Goal: Task Accomplishment & Management: Manage account settings

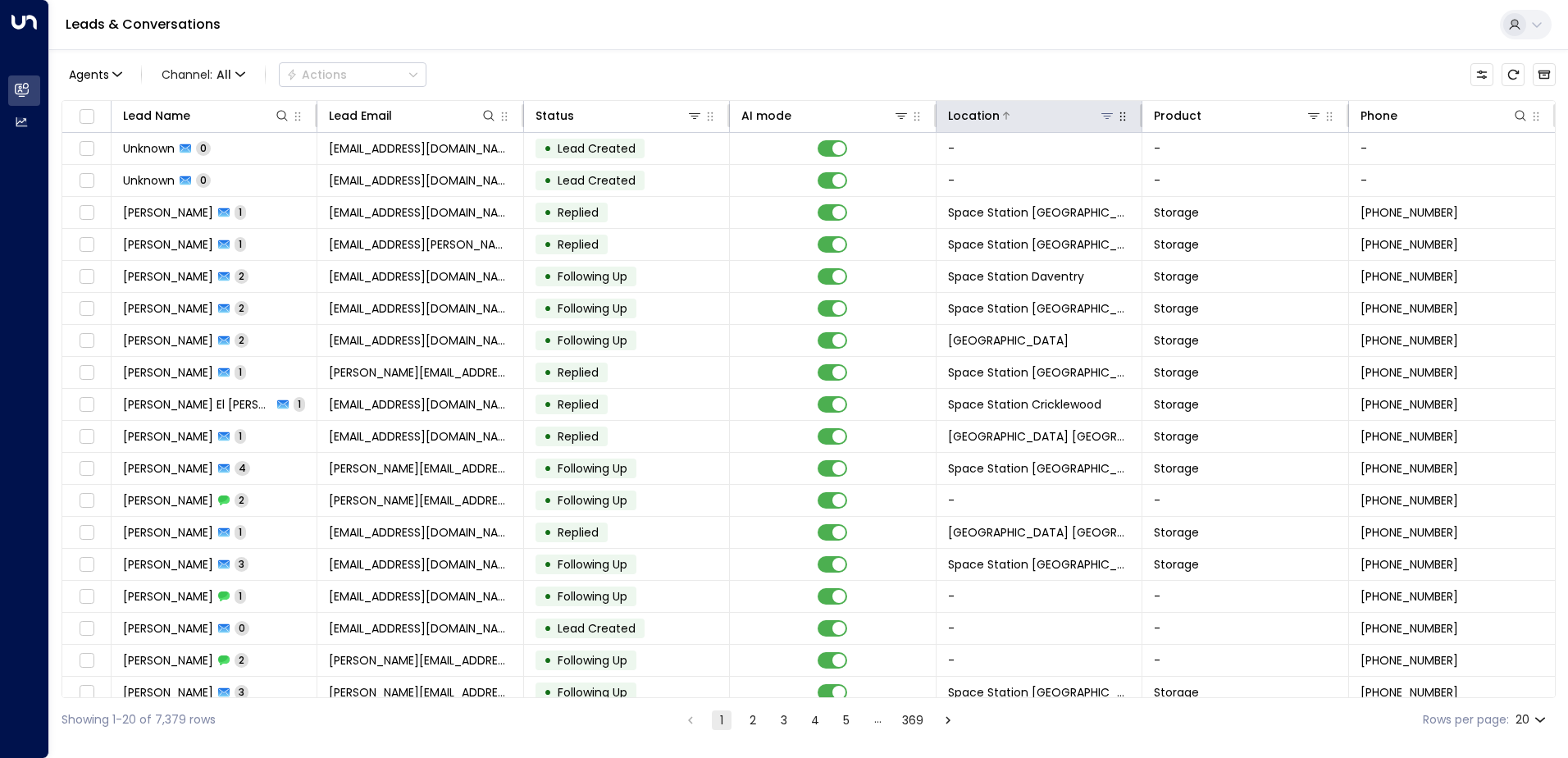
click at [1103, 116] on icon at bounding box center [1107, 116] width 11 height 6
click at [1069, 92] on div "Agents 1 Channel: All Actions Lead Name Lead Email Status AI mode Location Prod…" at bounding box center [808, 395] width 1495 height 692
click at [1103, 118] on icon at bounding box center [1107, 116] width 13 height 13
click at [1108, 114] on icon at bounding box center [1107, 116] width 11 height 6
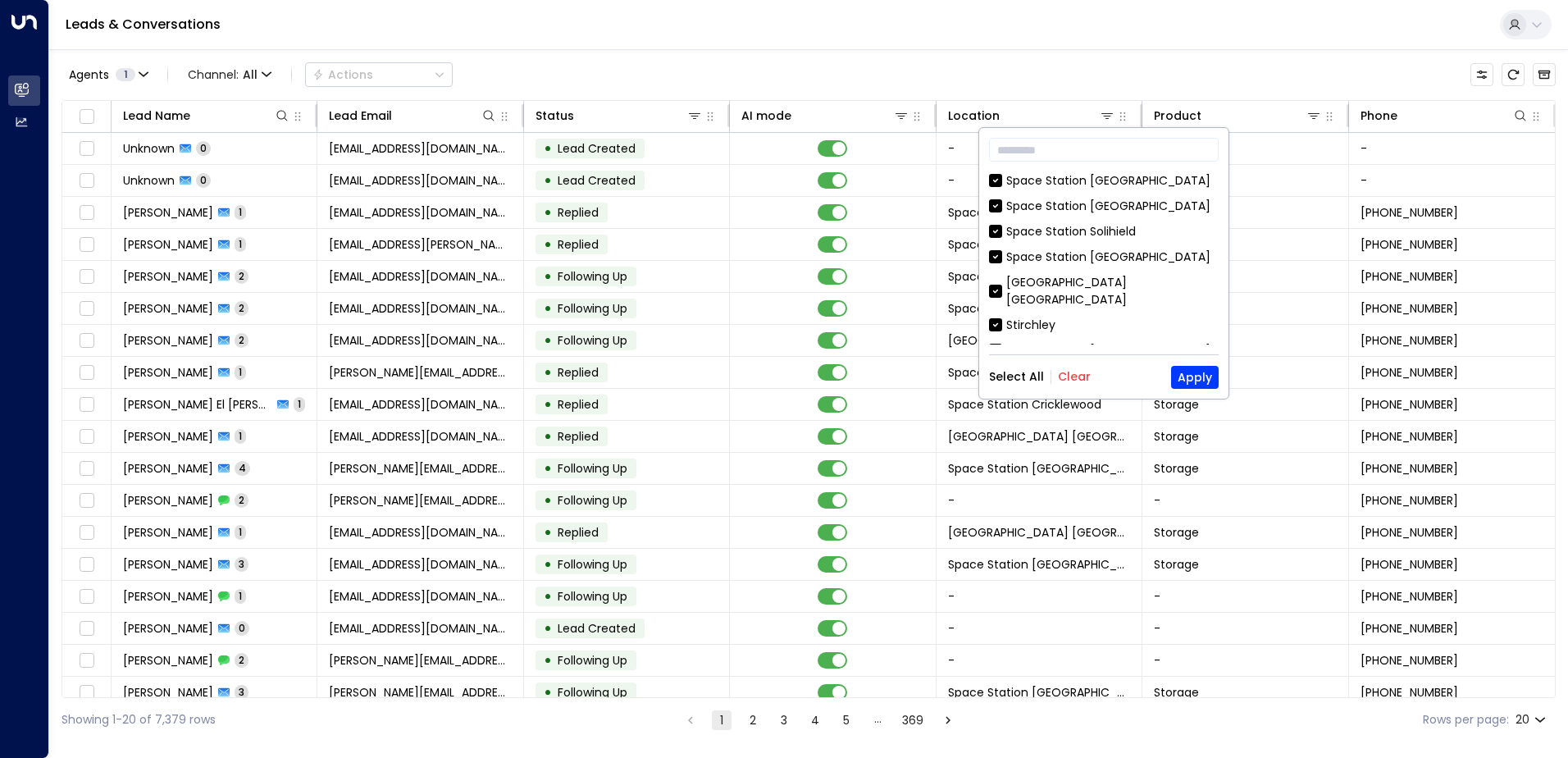
click at [1096, 381] on div "Select All Clear Apply" at bounding box center [1104, 377] width 230 height 23
click at [1090, 362] on div "​ [GEOGRAPHIC_DATA] [GEOGRAPHIC_DATA] [GEOGRAPHIC_DATA] [GEOGRAPHIC_DATA] [GEOG…" at bounding box center [1104, 263] width 249 height 271
click at [1084, 364] on div "​ [GEOGRAPHIC_DATA] [GEOGRAPHIC_DATA] [GEOGRAPHIC_DATA] [GEOGRAPHIC_DATA] [GEOG…" at bounding box center [1104, 263] width 249 height 271
click at [1082, 373] on button "Clear" at bounding box center [1074, 376] width 32 height 13
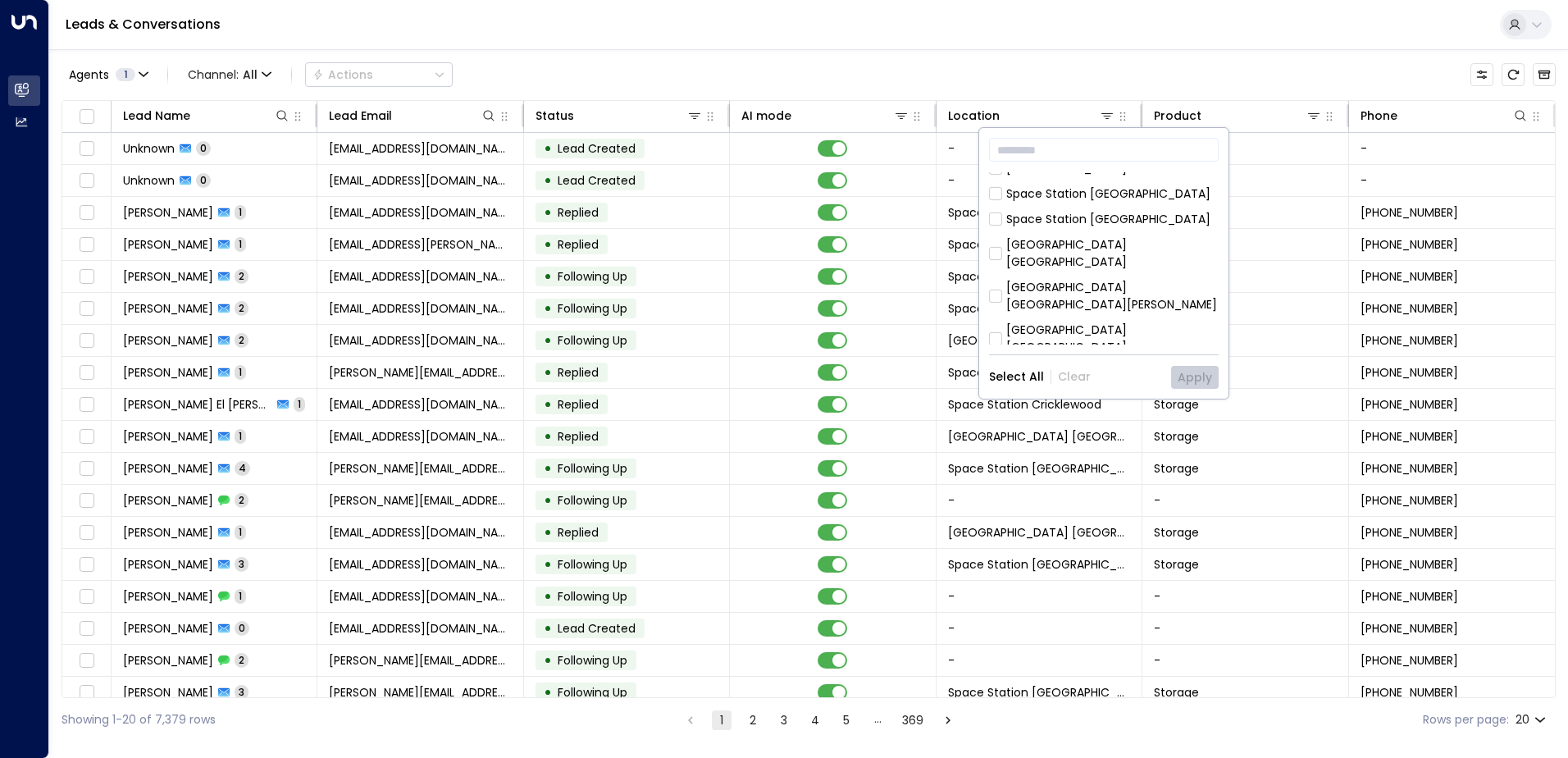
scroll to position [246, 0]
click at [1109, 248] on div "Space Station [GEOGRAPHIC_DATA]" at bounding box center [1108, 257] width 204 height 18
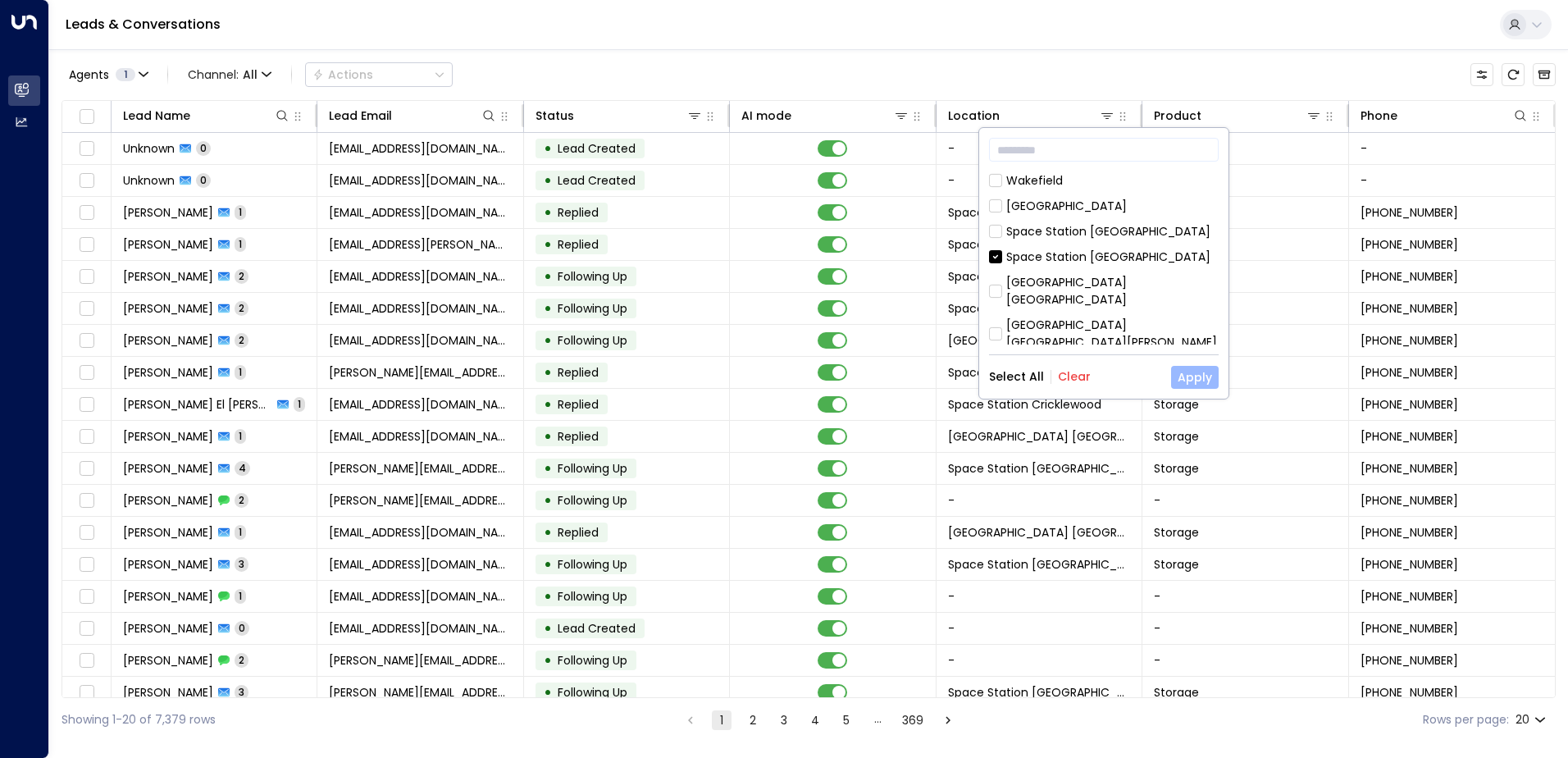
click at [1195, 375] on button "Apply" at bounding box center [1195, 377] width 47 height 23
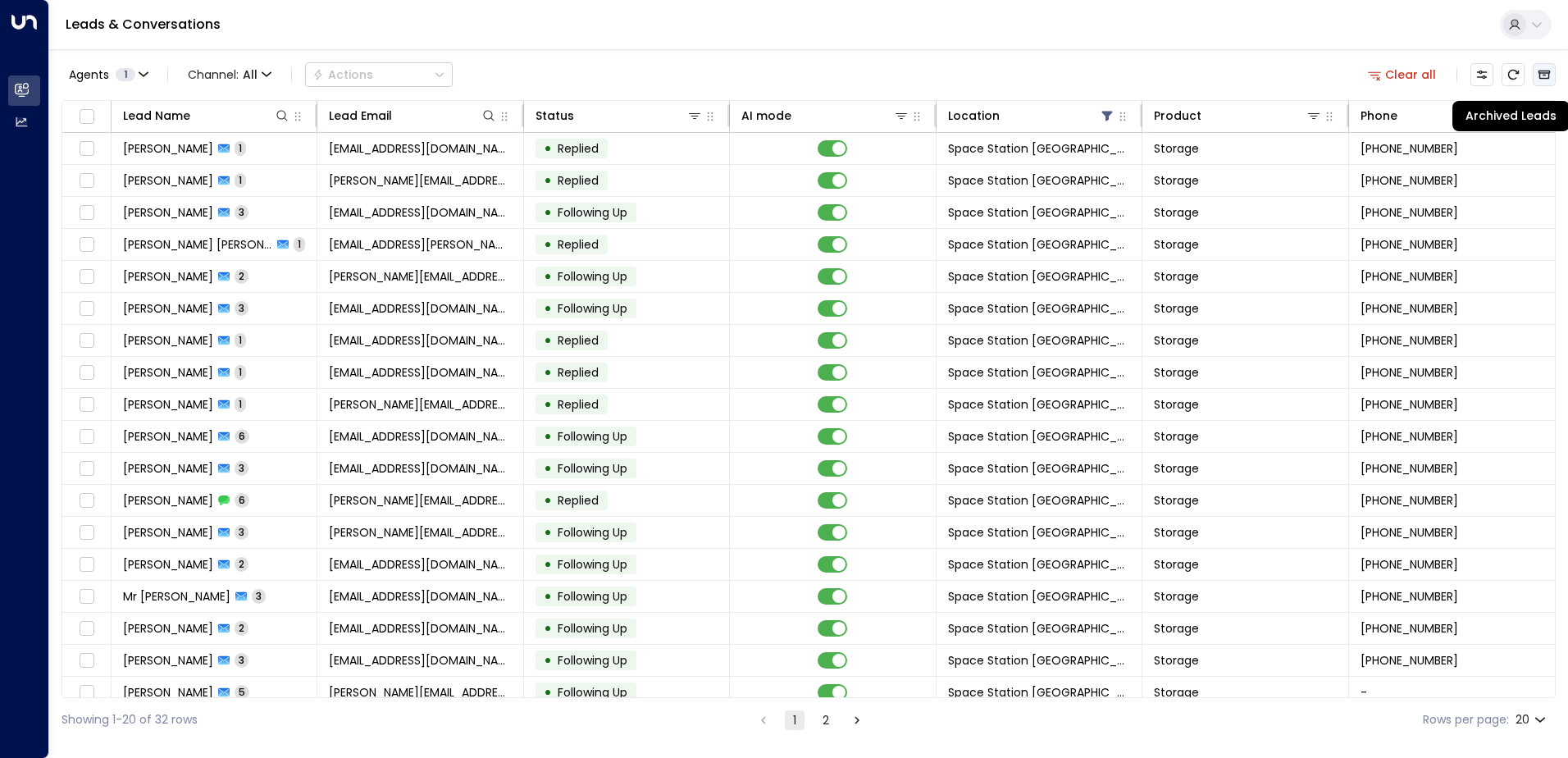
click at [1549, 82] on button "Archived Leads" at bounding box center [1544, 74] width 23 height 23
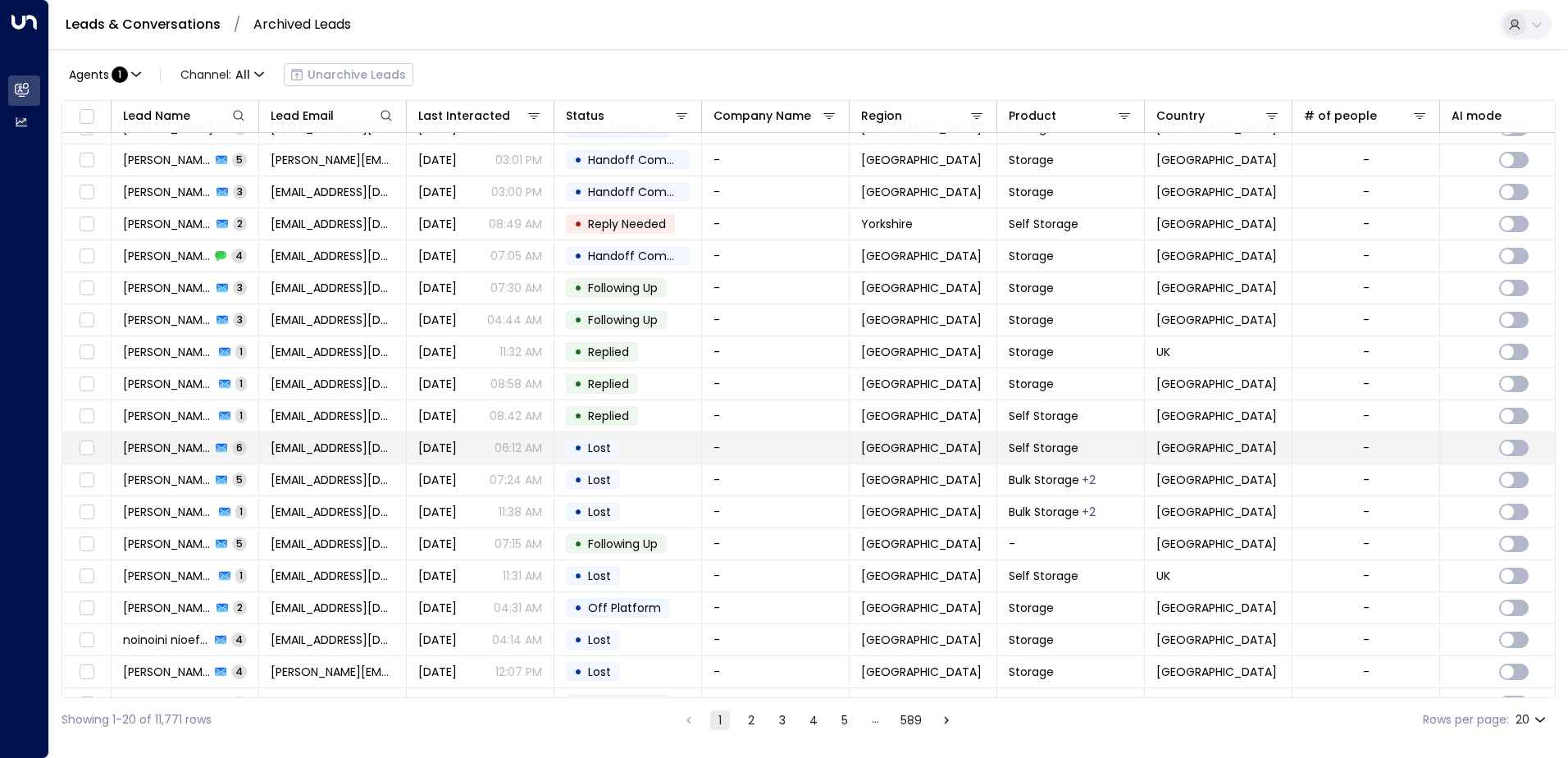
scroll to position [81, 0]
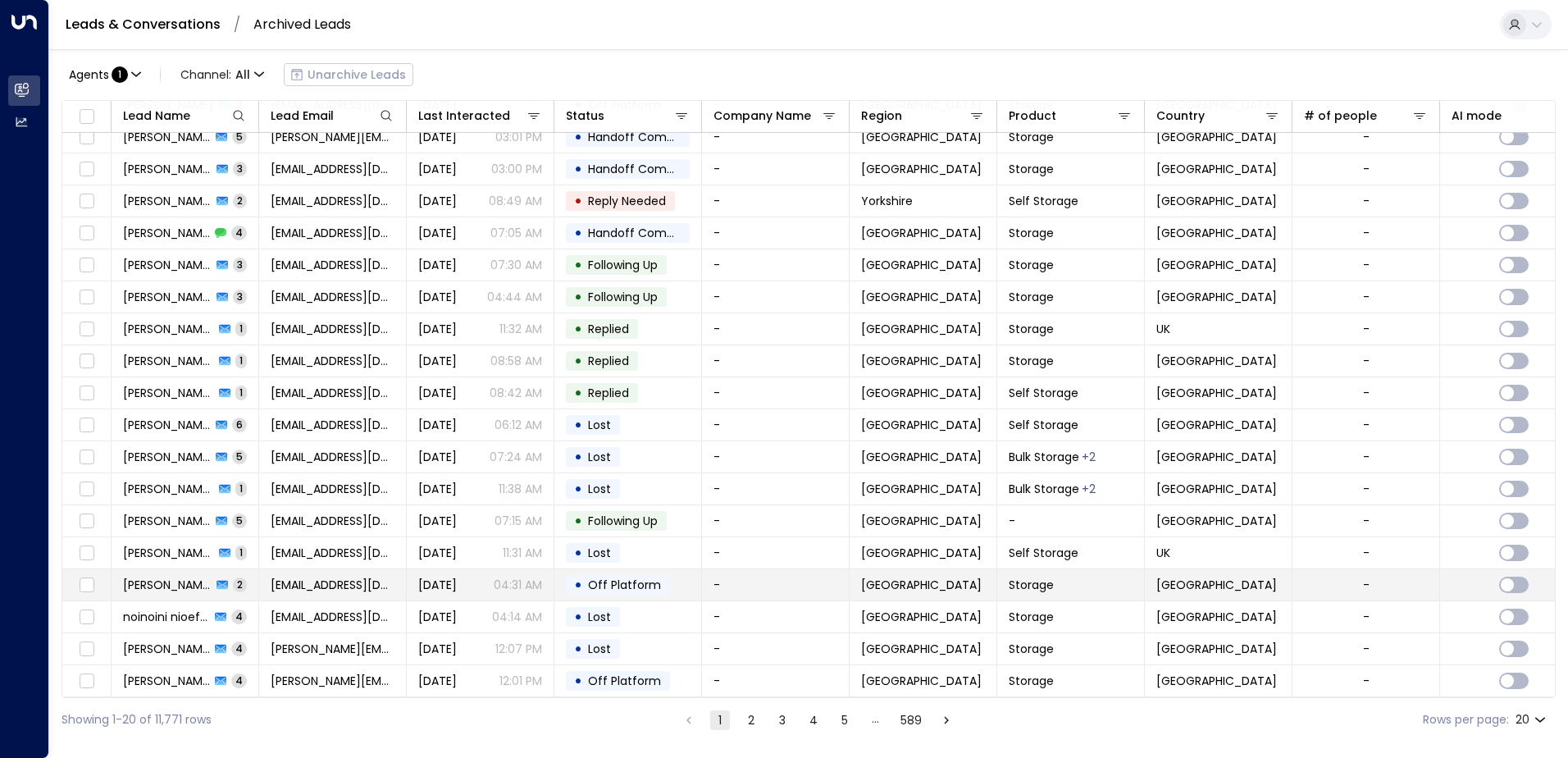
click at [411, 584] on td "[DATE] 04:31 AM" at bounding box center [480, 585] width 147 height 32
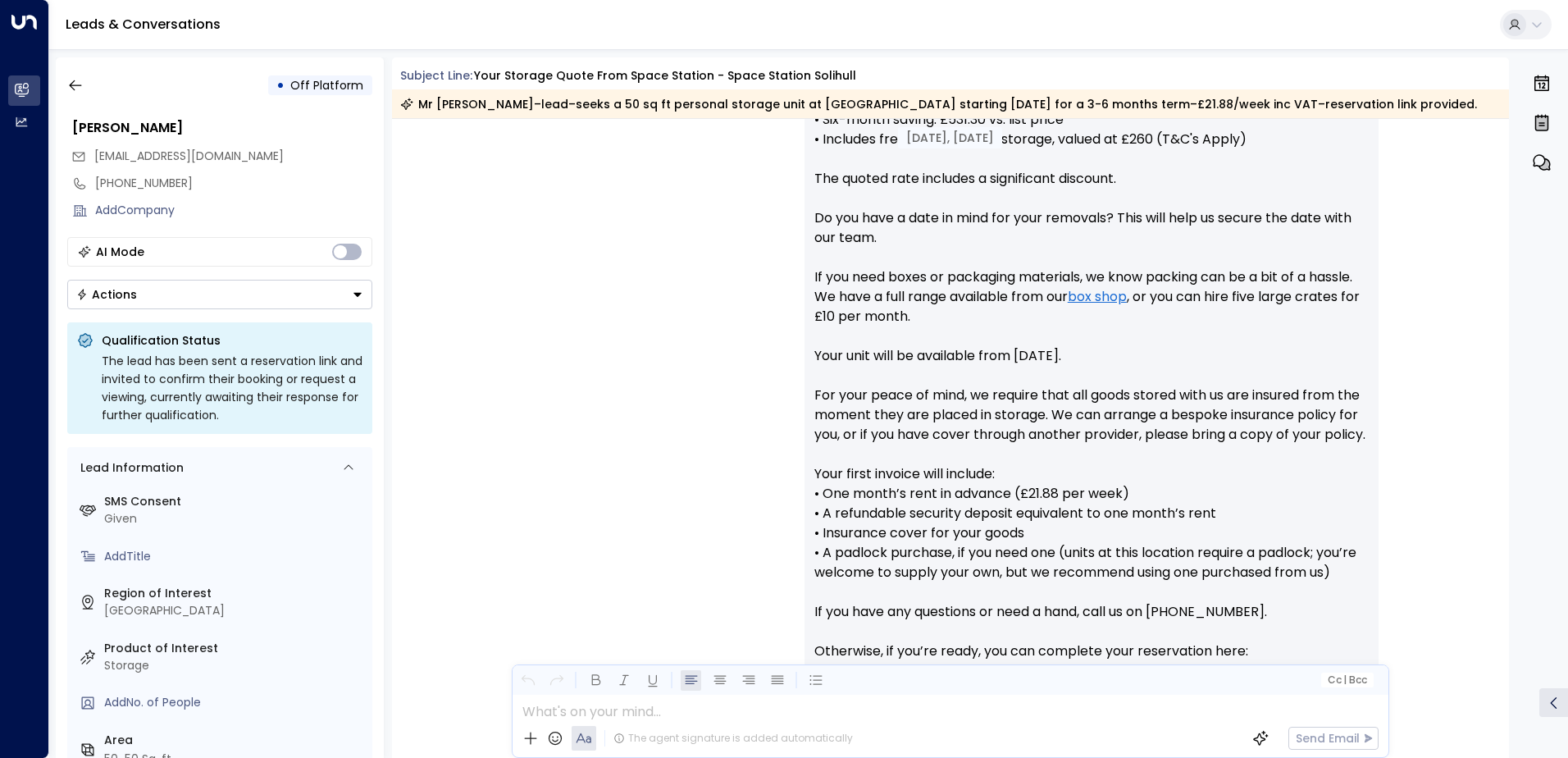
scroll to position [282, 0]
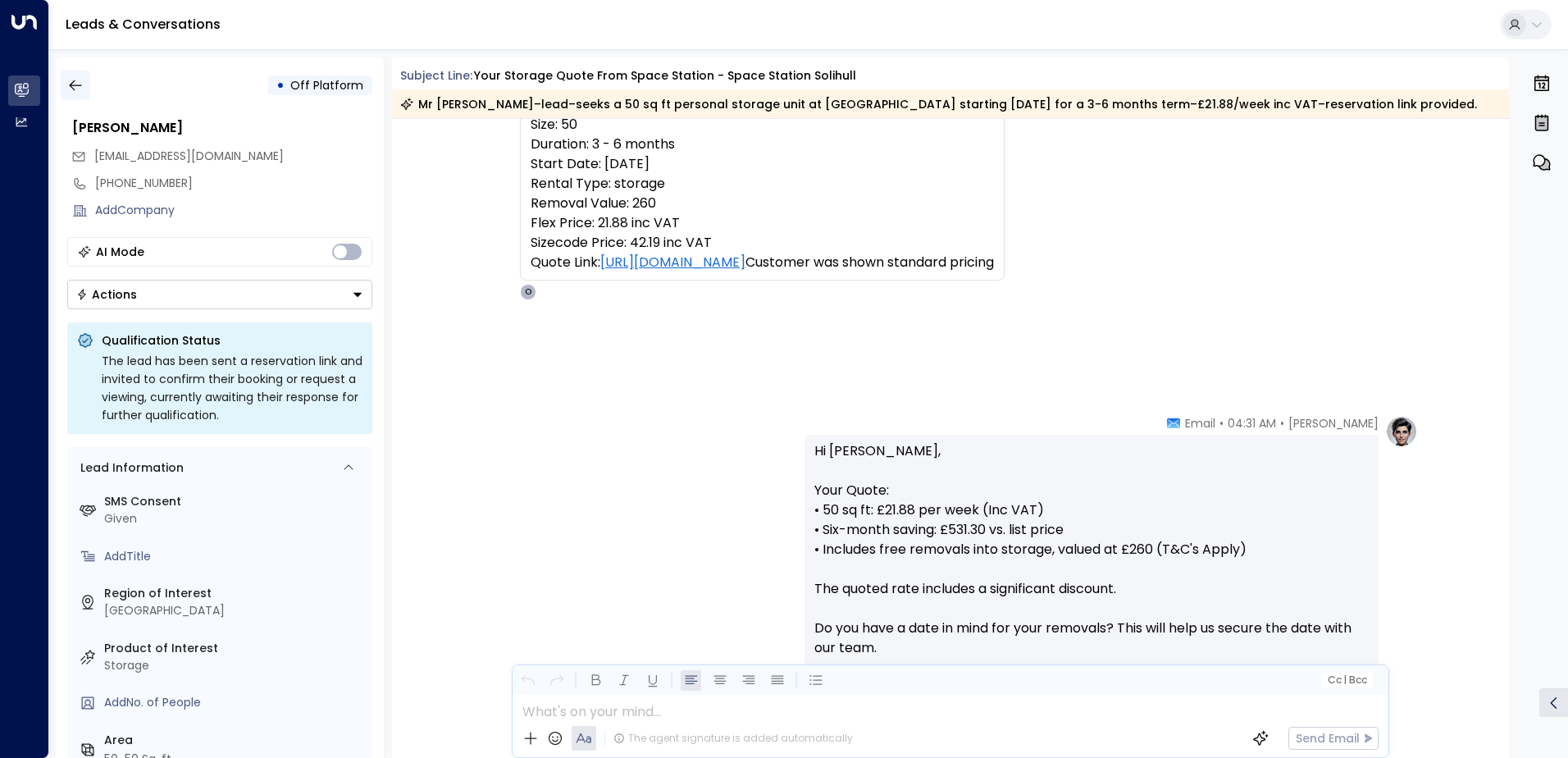
click at [79, 94] on button "button" at bounding box center [75, 85] width 30 height 30
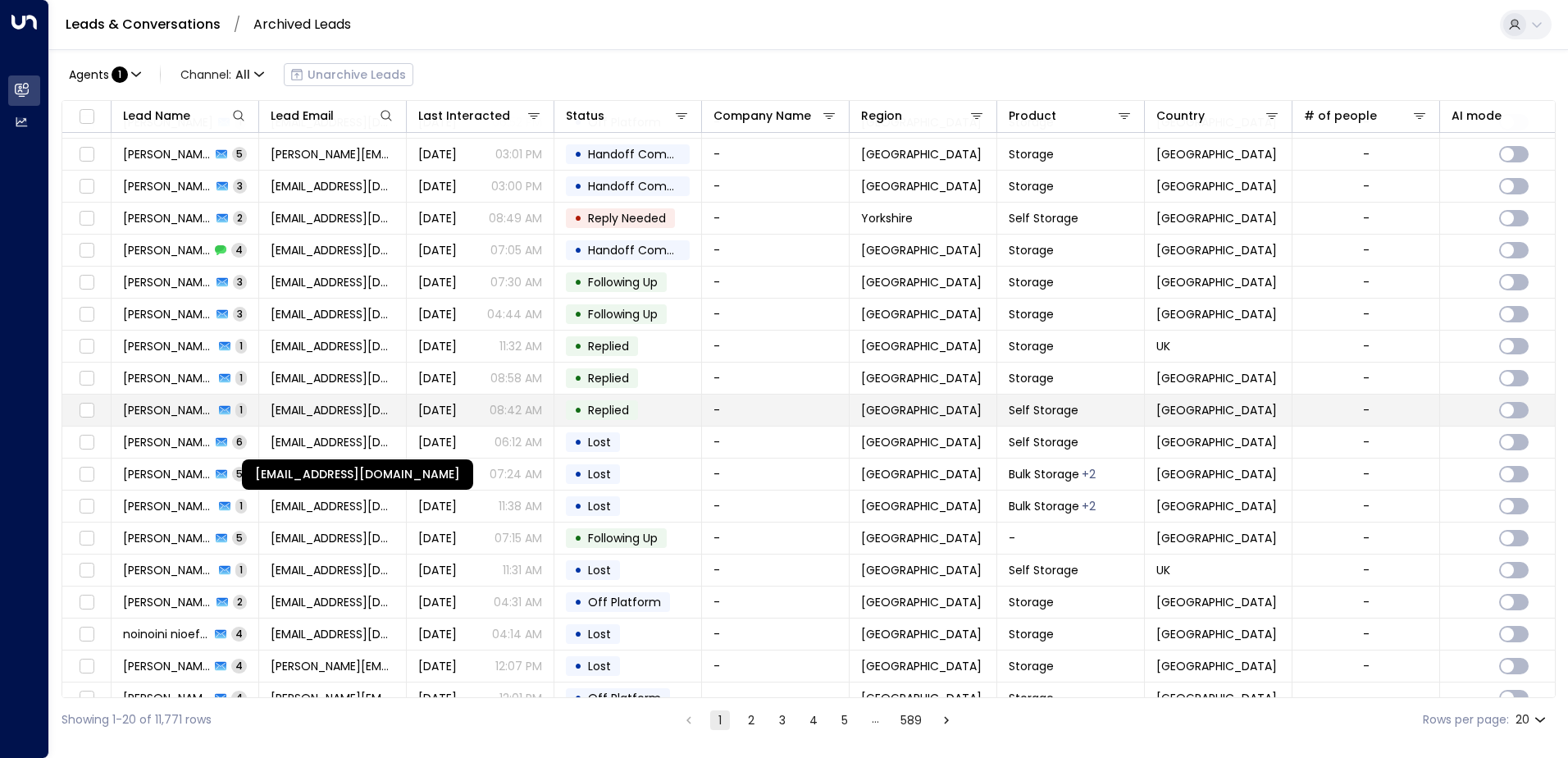
scroll to position [81, 0]
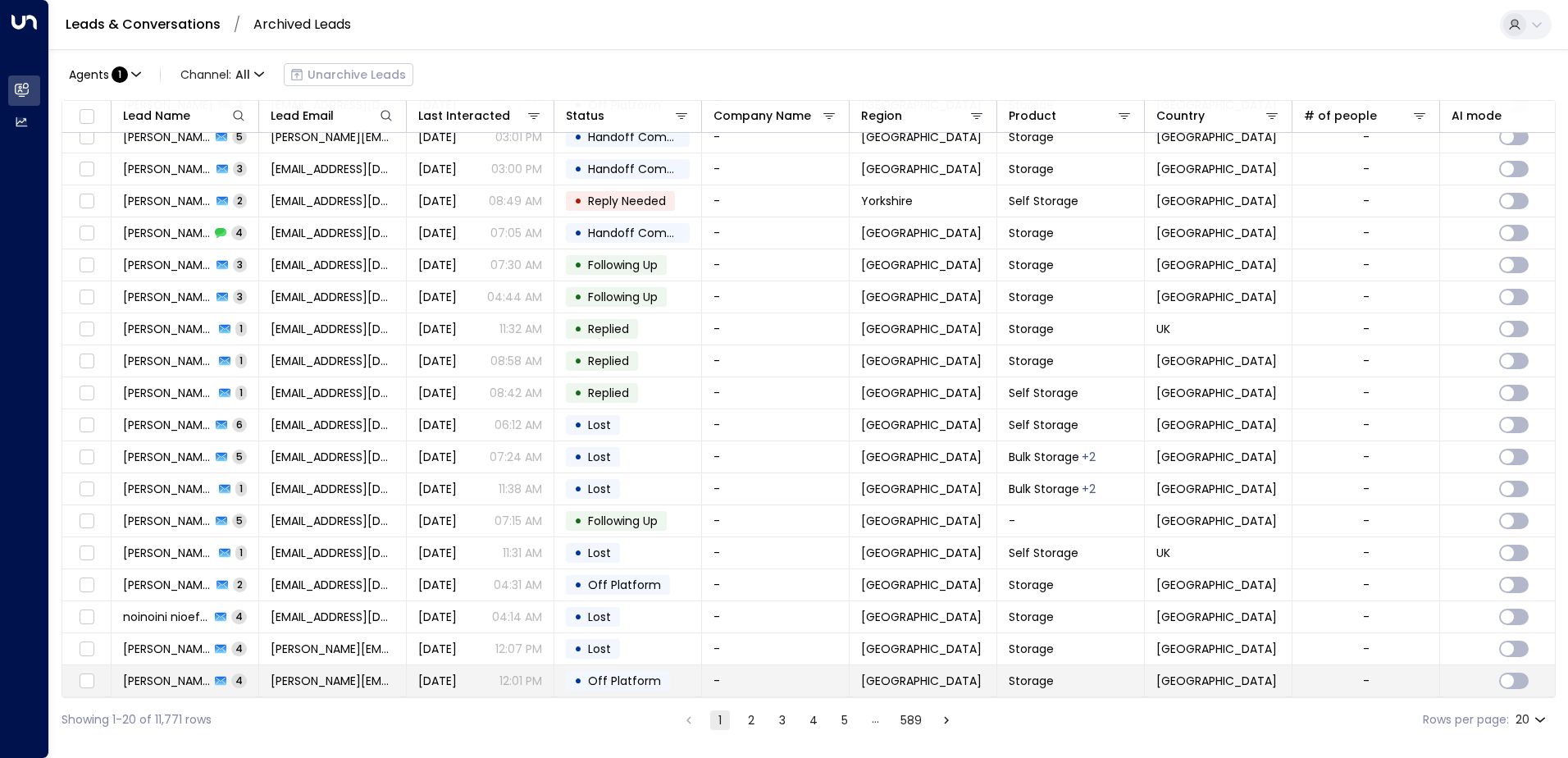
click at [354, 673] on span "[PERSON_NAME][EMAIL_ADDRESS][PERSON_NAME][DOMAIN_NAME]" at bounding box center [333, 681] width 124 height 17
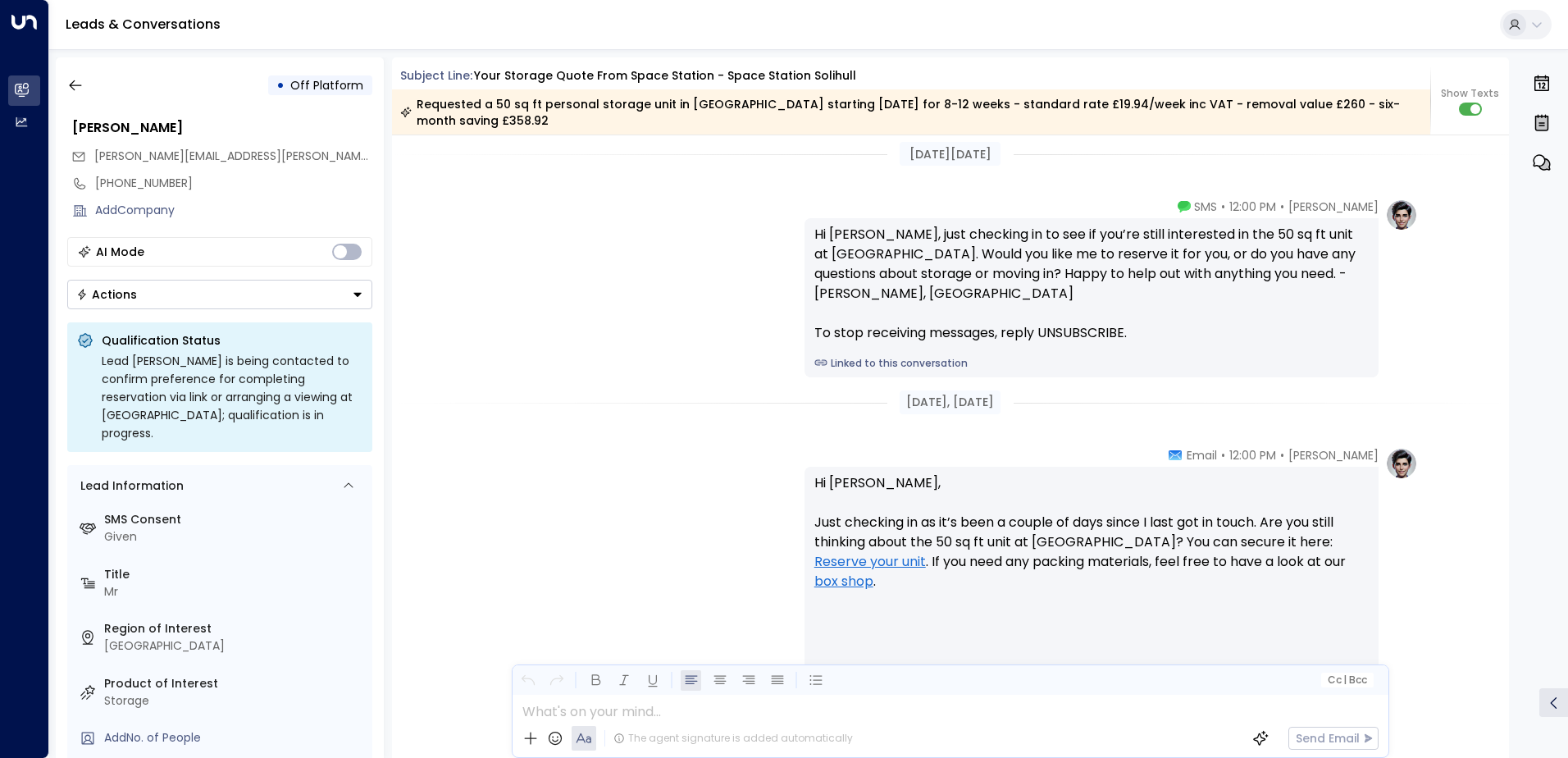
scroll to position [1269, 0]
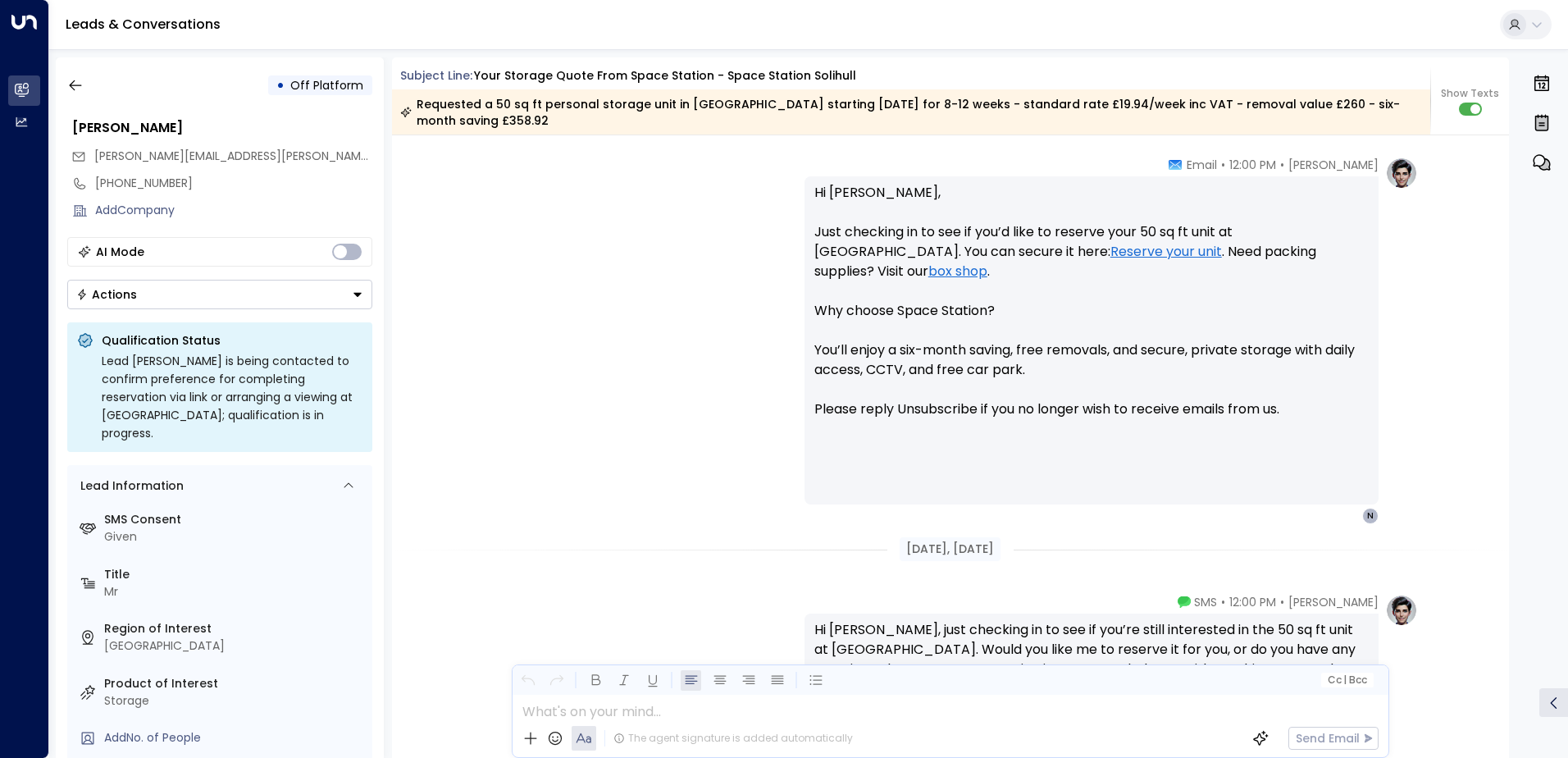
click at [90, 87] on div "• Off Platform" at bounding box center [220, 85] width 305 height 30
click at [82, 82] on icon "button" at bounding box center [76, 85] width 17 height 17
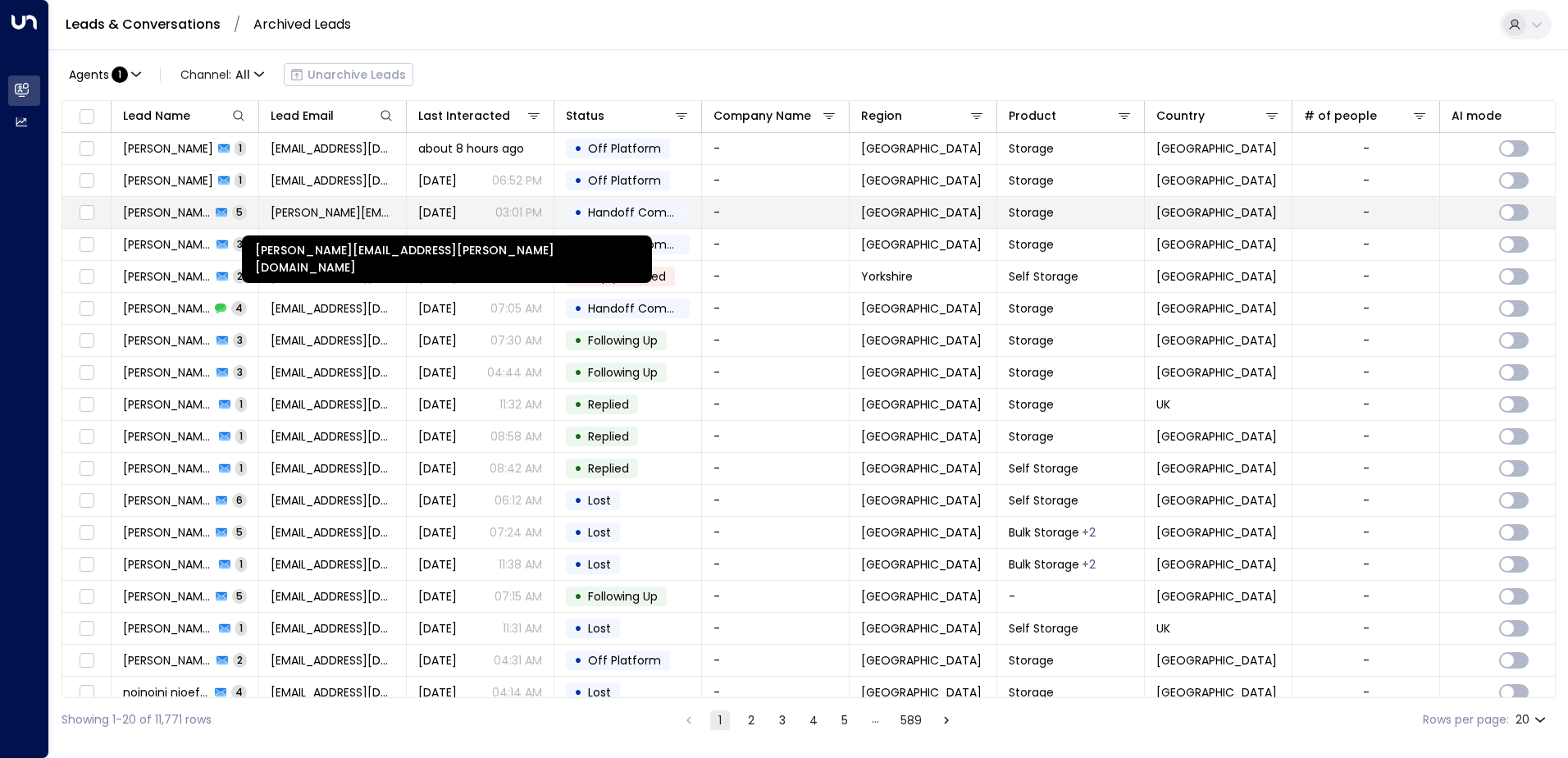
click at [326, 217] on span "[PERSON_NAME][EMAIL_ADDRESS][PERSON_NAME][DOMAIN_NAME]" at bounding box center [333, 212] width 124 height 17
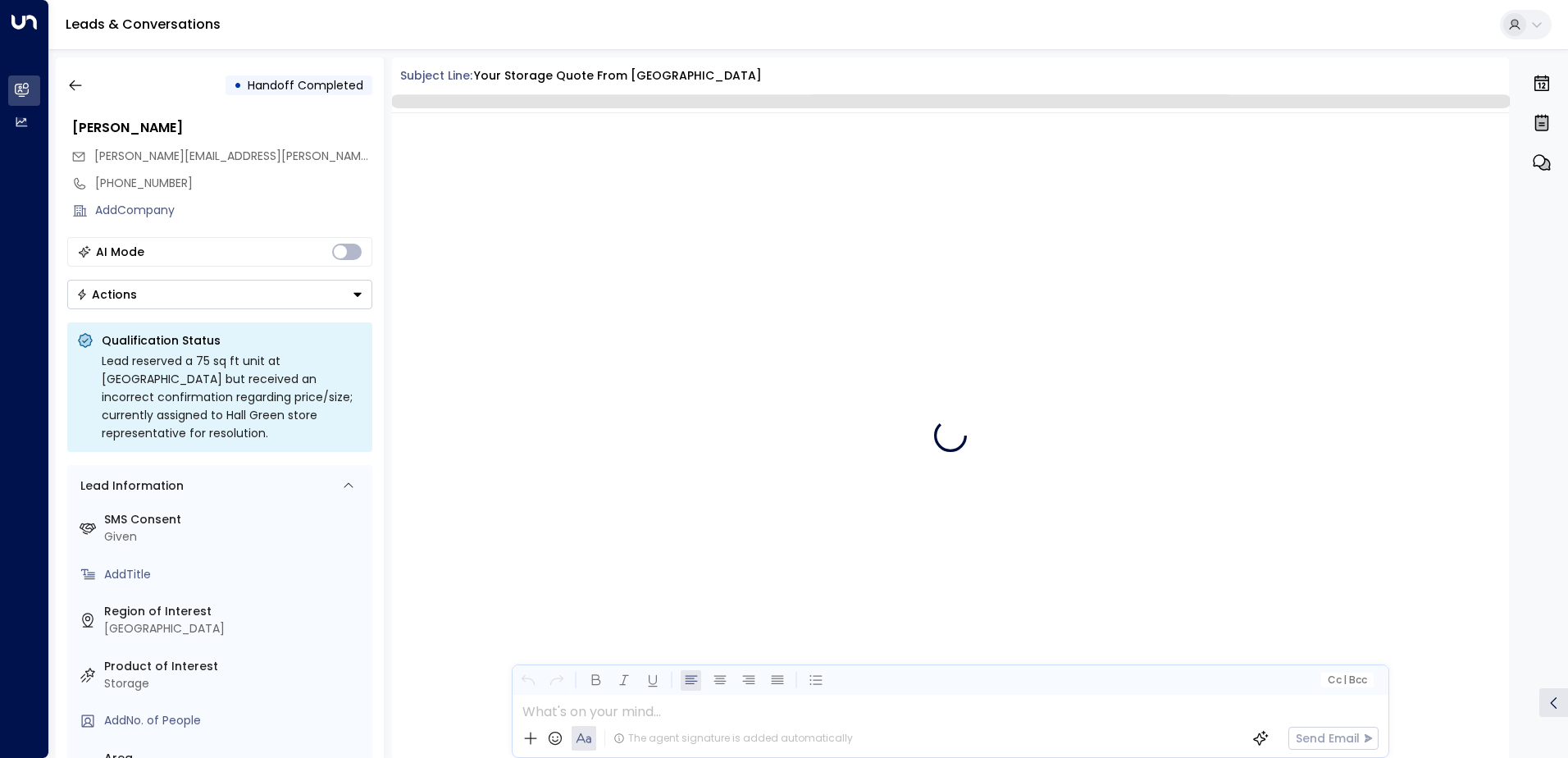
scroll to position [1858, 0]
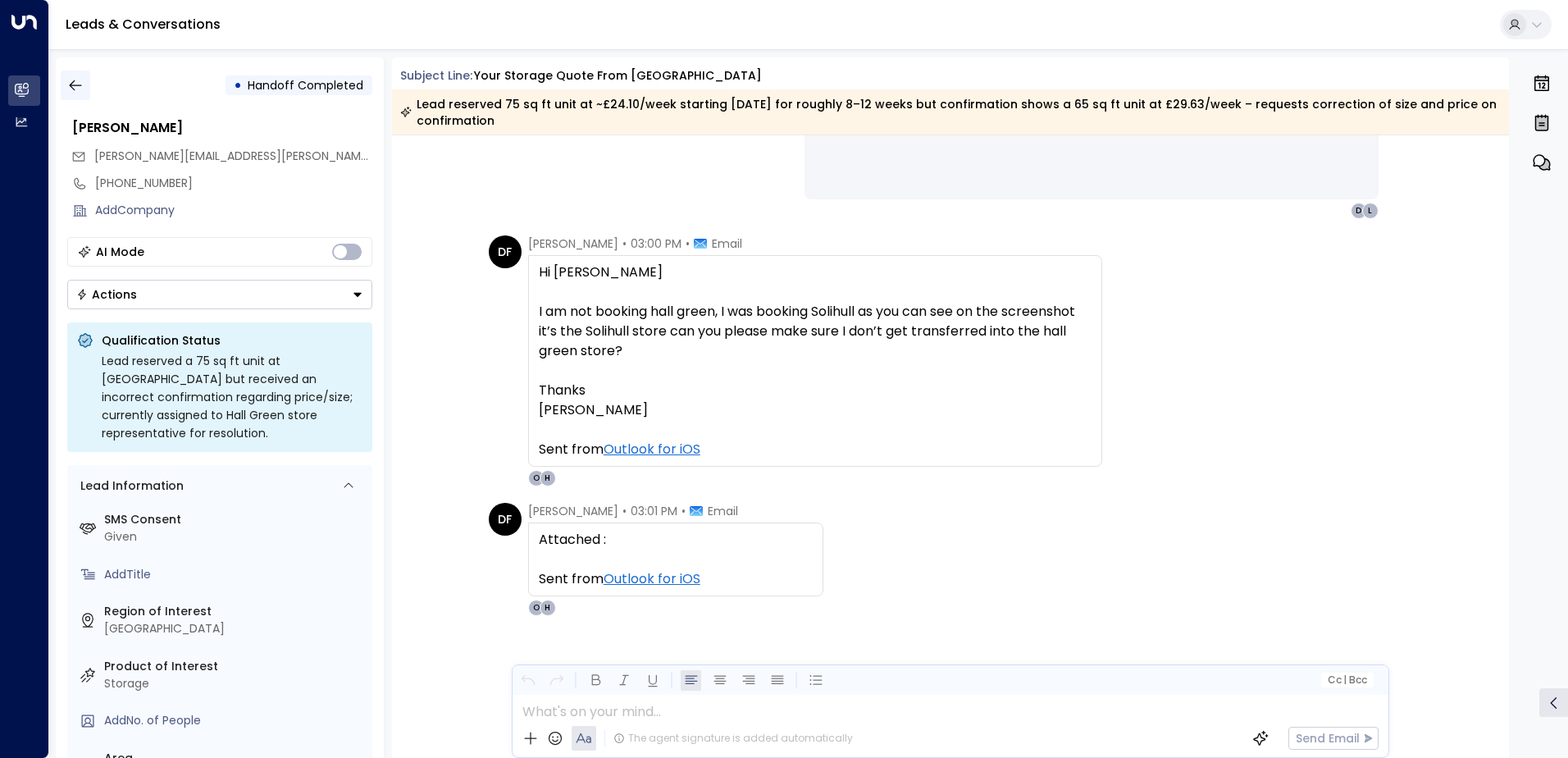
click at [76, 74] on button "button" at bounding box center [75, 85] width 30 height 30
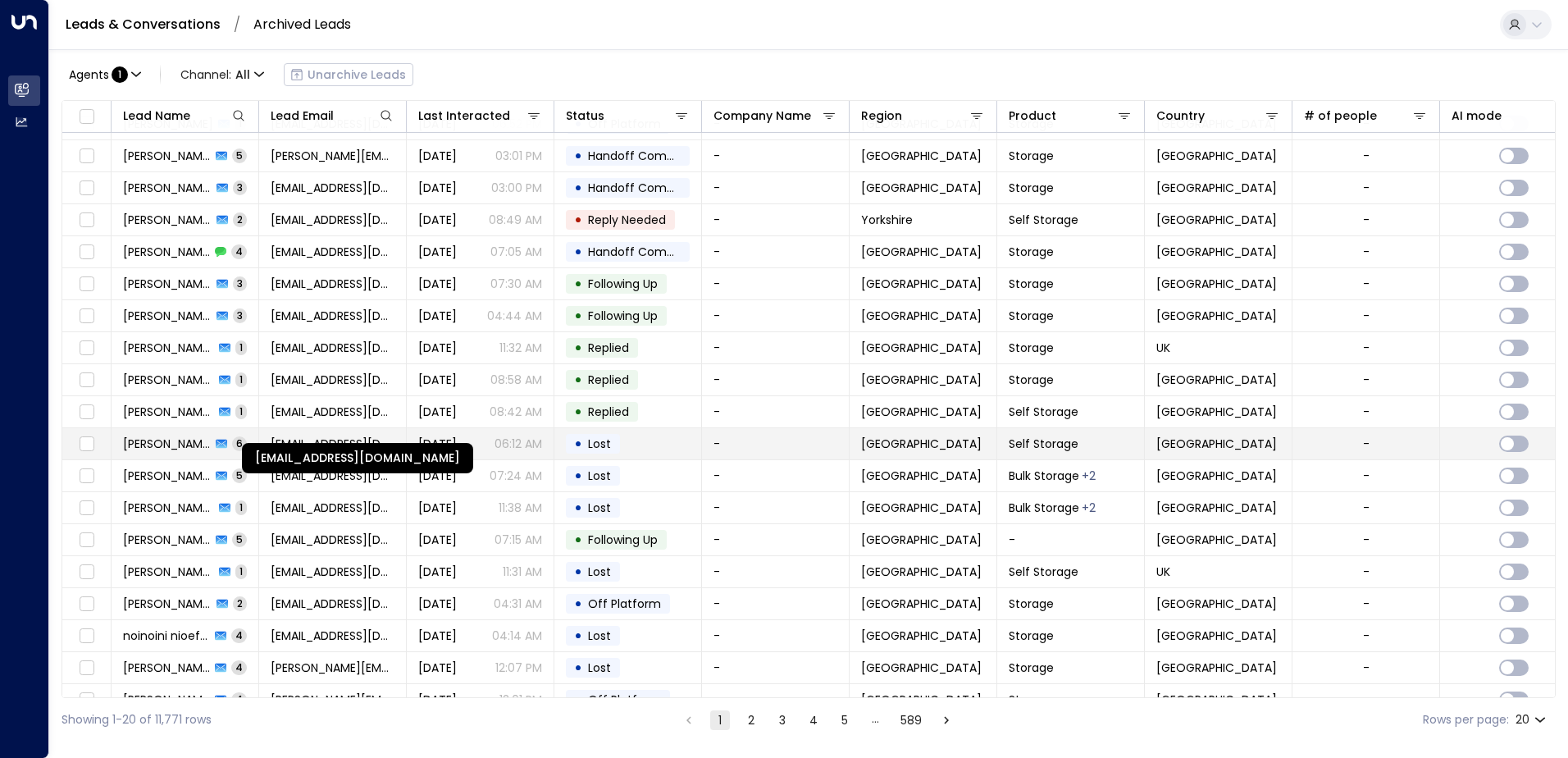
scroll to position [81, 0]
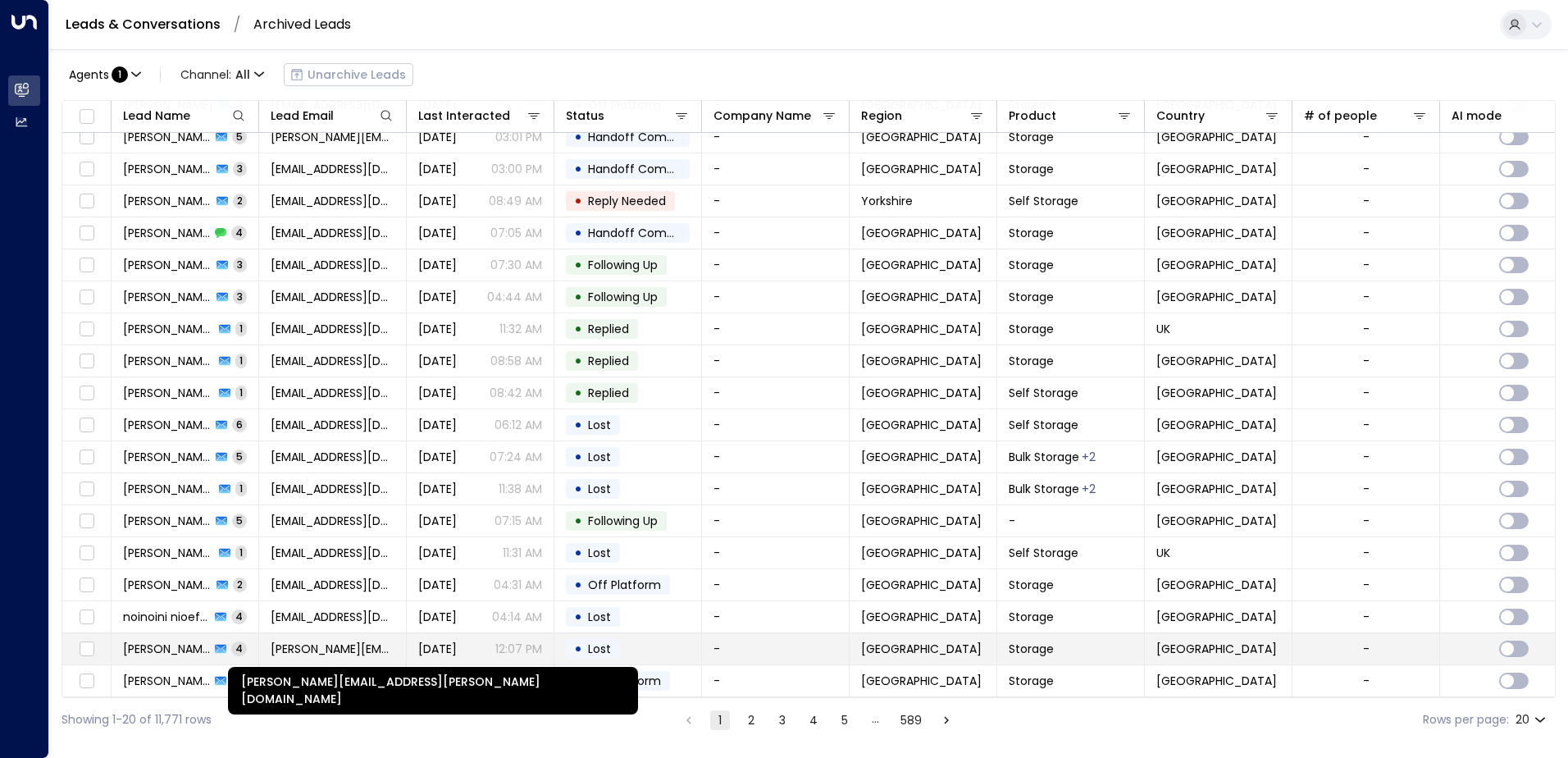
click at [324, 648] on span "[PERSON_NAME][EMAIL_ADDRESS][PERSON_NAME][DOMAIN_NAME]" at bounding box center [333, 649] width 124 height 17
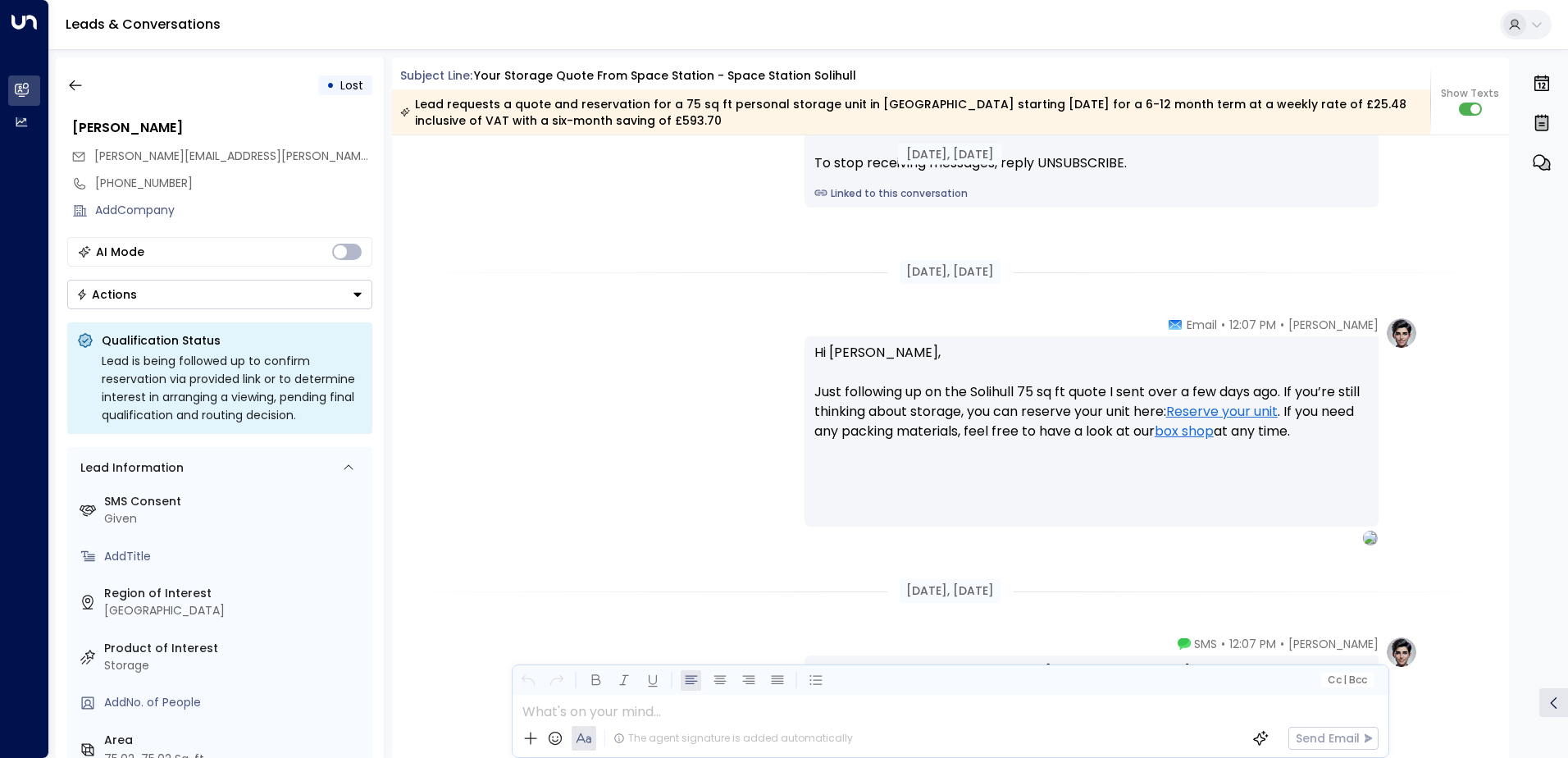
scroll to position [1922, 0]
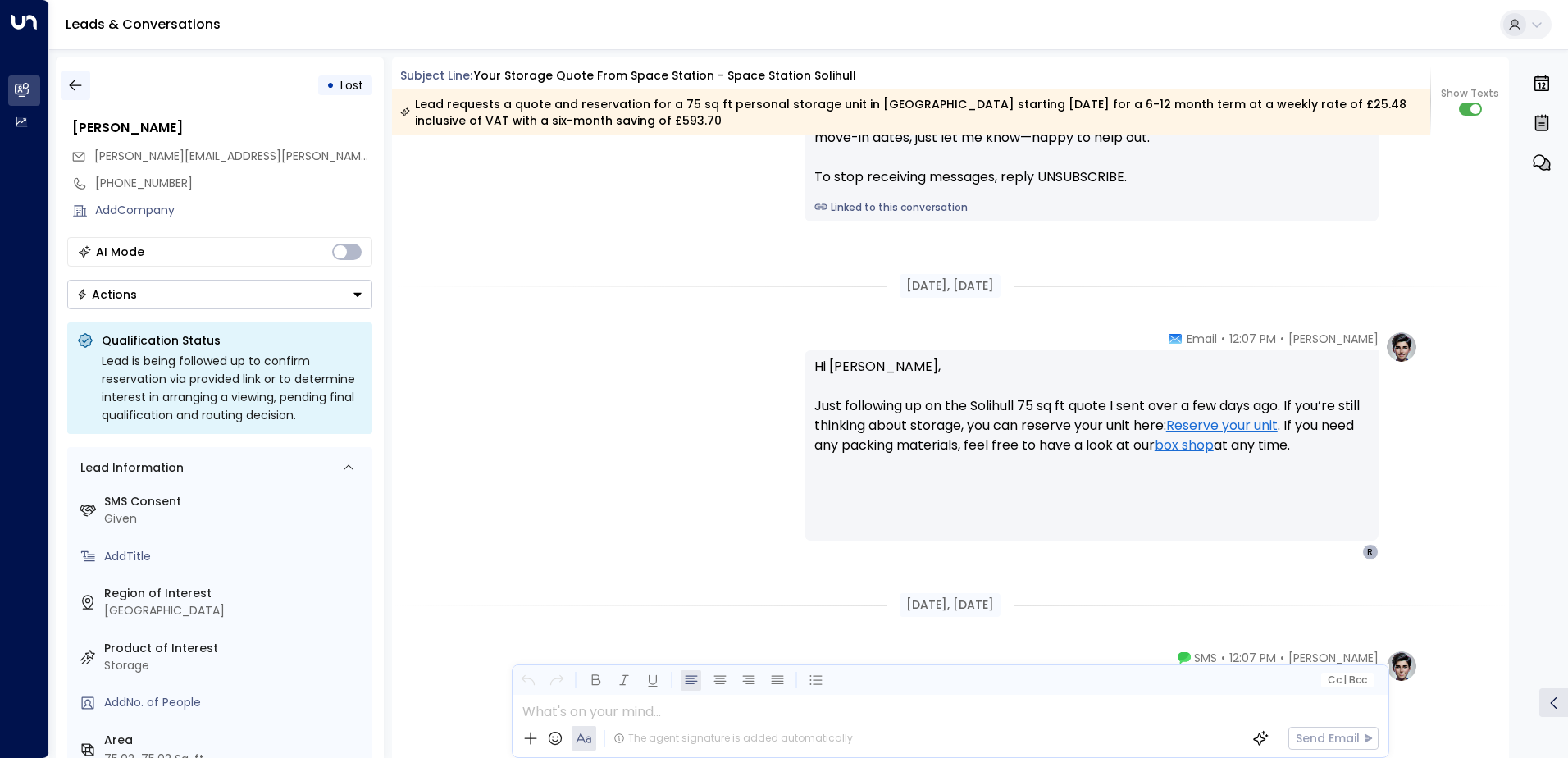
click at [67, 86] on button "button" at bounding box center [75, 85] width 30 height 30
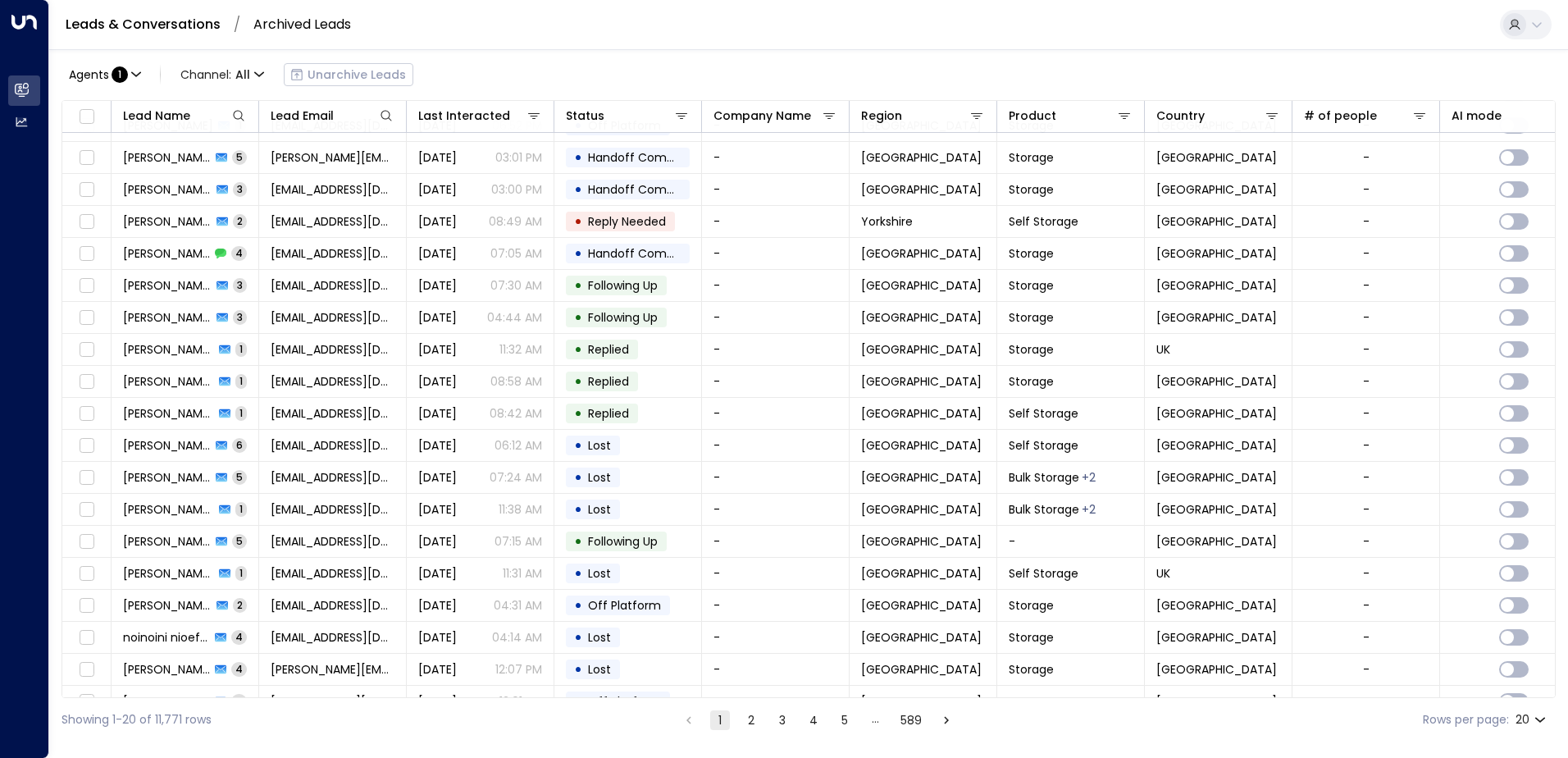
scroll to position [81, 0]
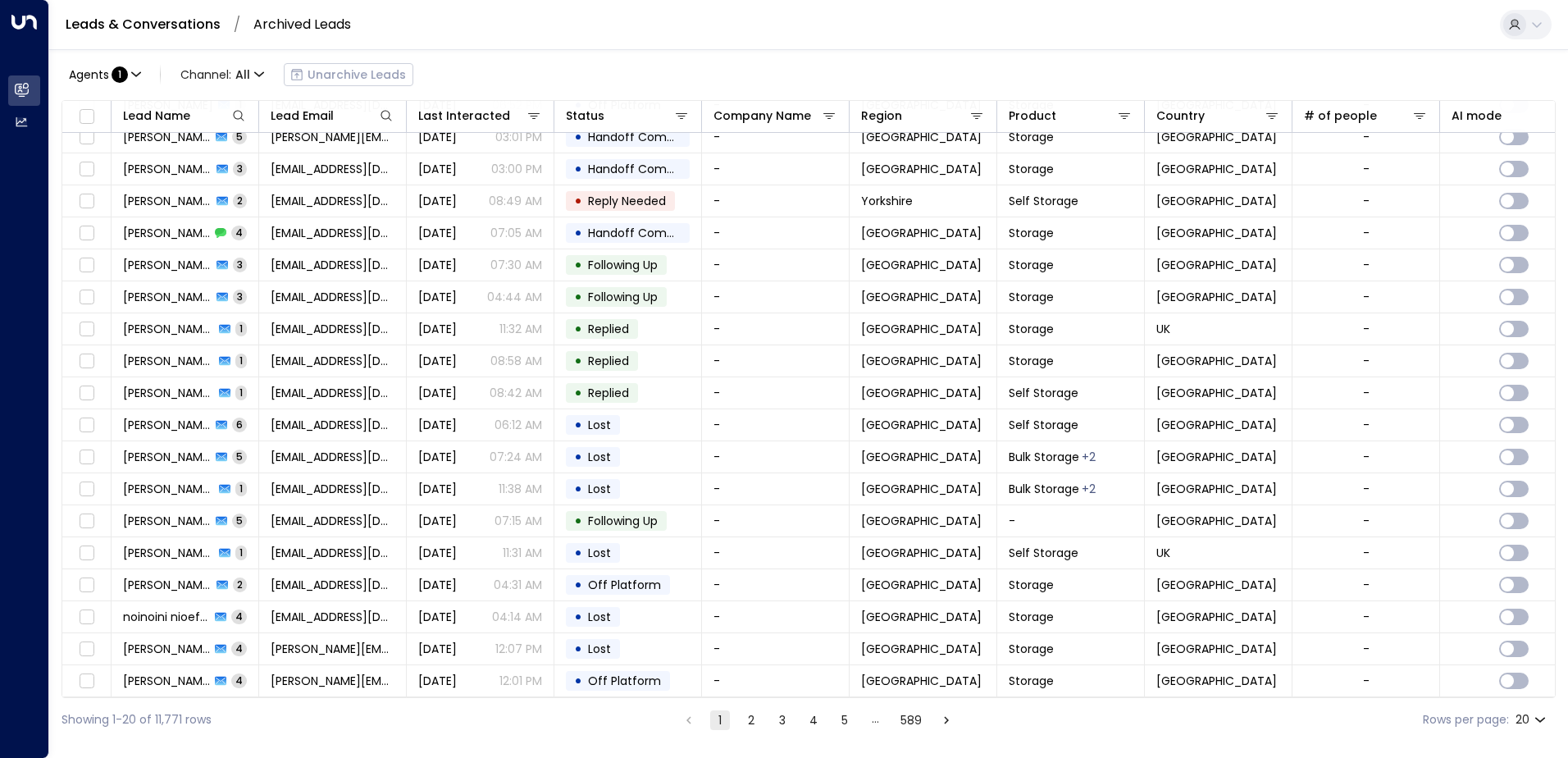
click at [1531, 733] on div "20 **" at bounding box center [1533, 719] width 33 height 31
click at [1531, 725] on body "Overview Leads & Conversations Leads & Conversations Analytics Analytics Leads …" at bounding box center [784, 371] width 1568 height 741
click at [1536, 693] on li "50" at bounding box center [1531, 695] width 46 height 30
type input "**"
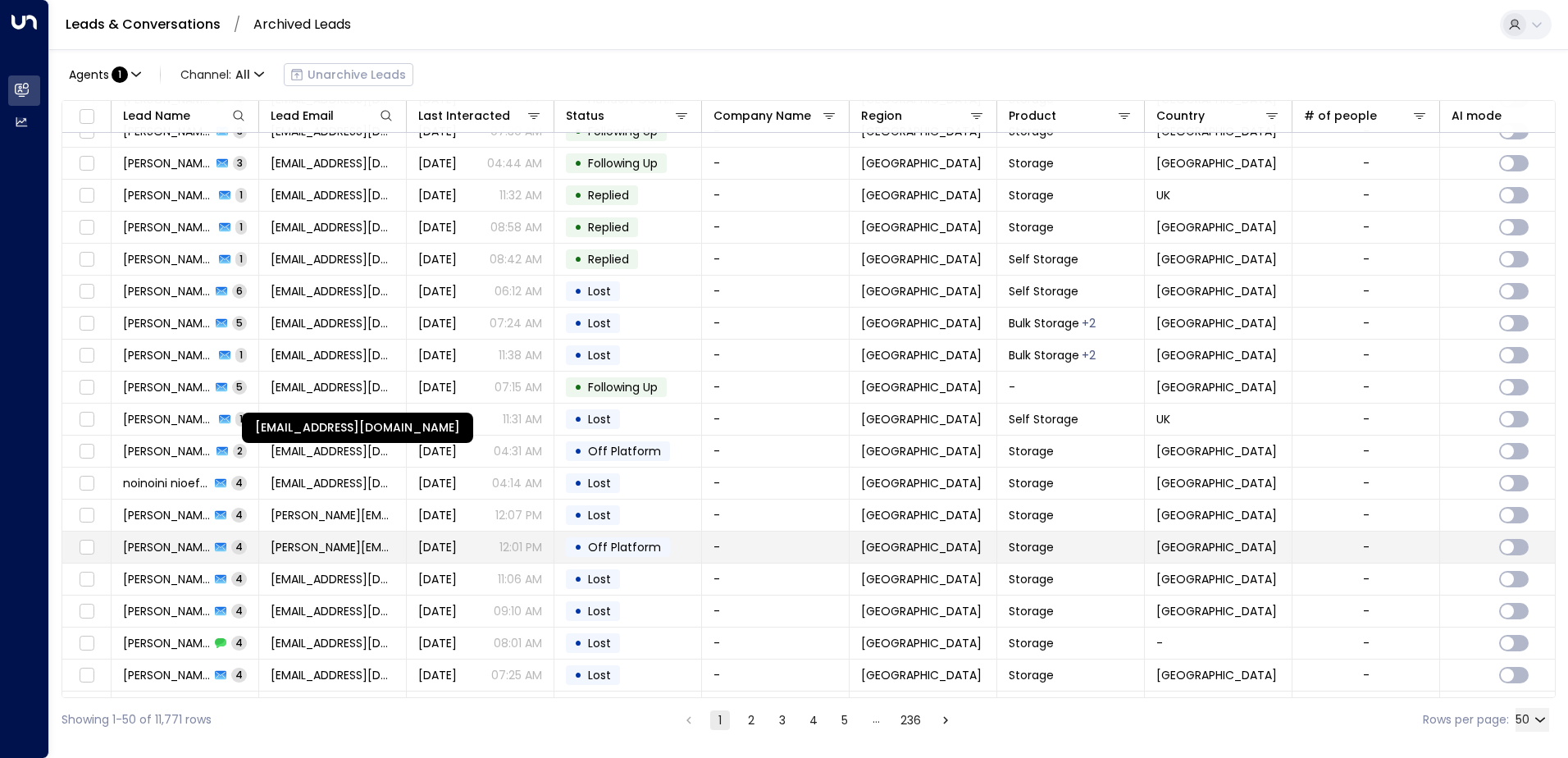
scroll to position [245, 0]
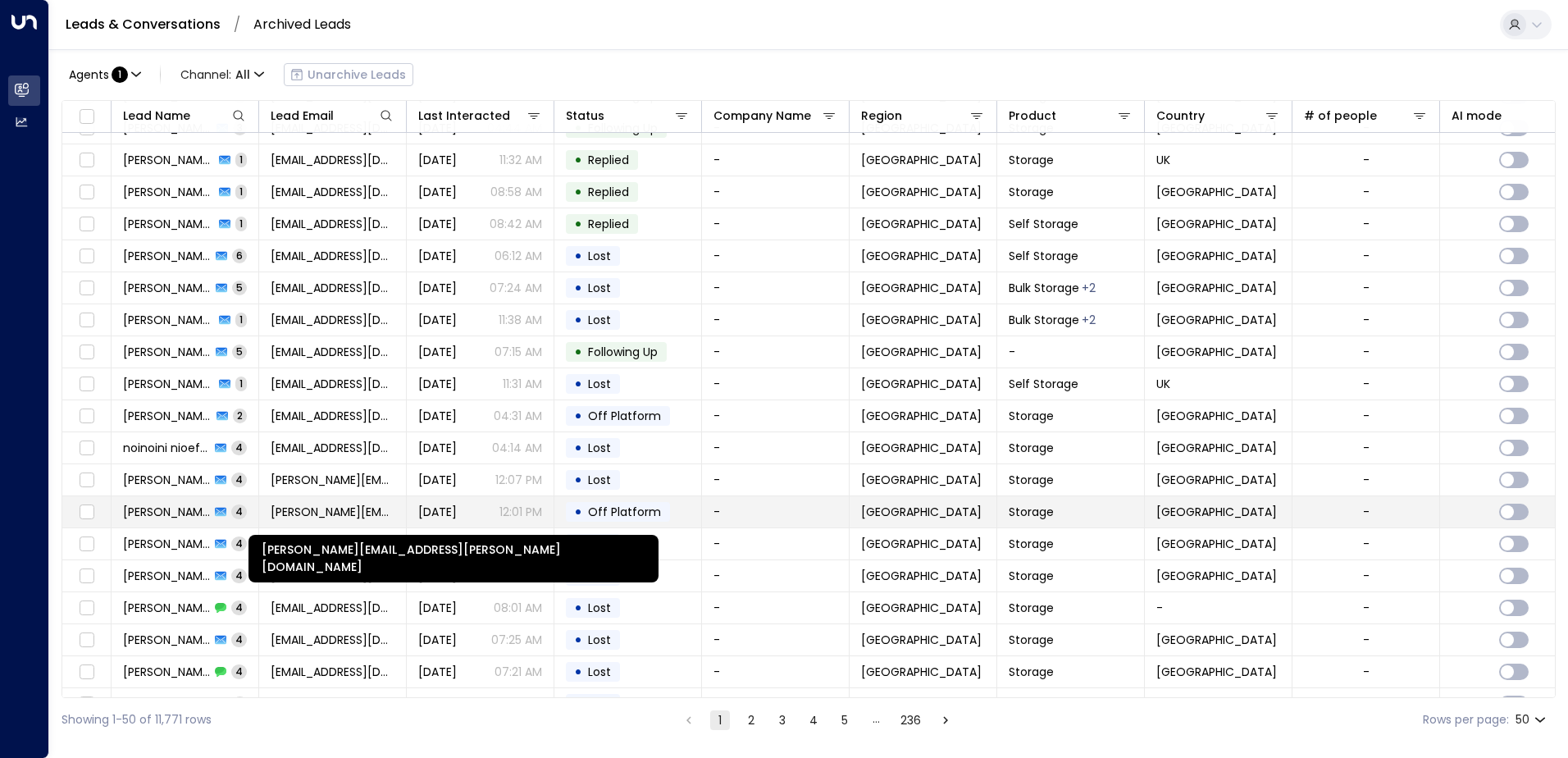
click at [354, 514] on span "[PERSON_NAME][EMAIL_ADDRESS][PERSON_NAME][DOMAIN_NAME]" at bounding box center [333, 512] width 124 height 17
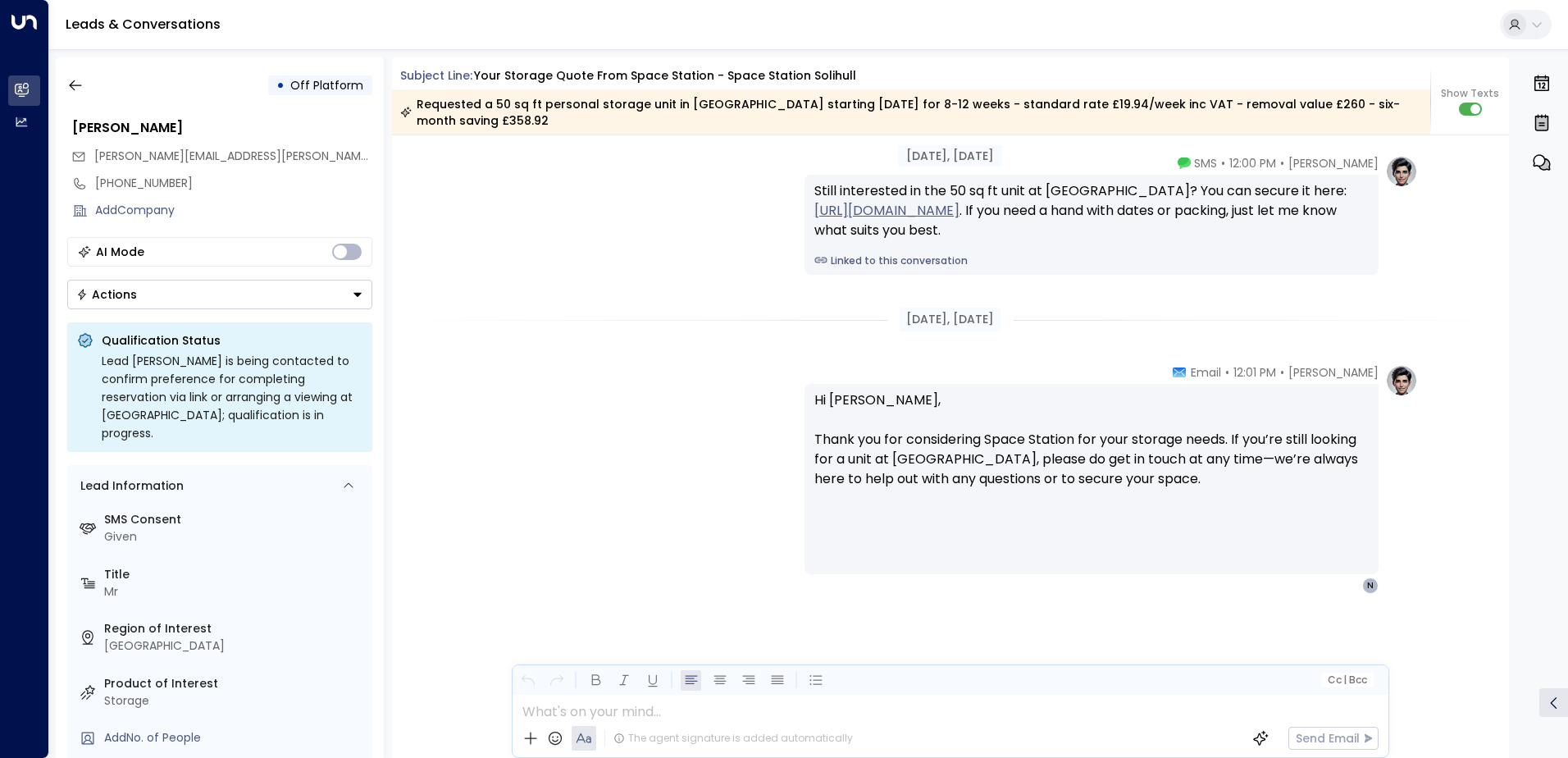
scroll to position [1845, 0]
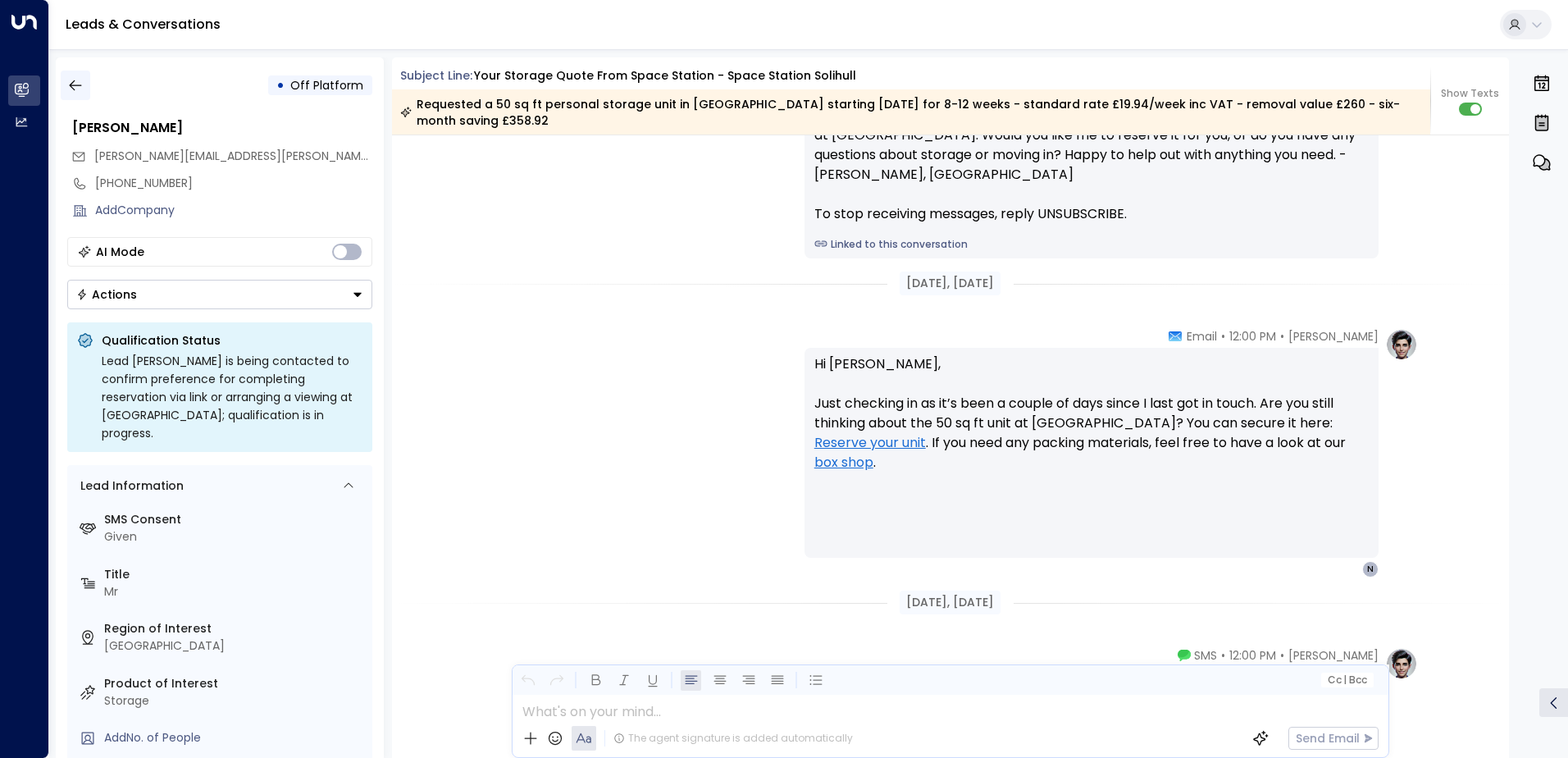
click at [73, 84] on icon "button" at bounding box center [76, 85] width 17 height 17
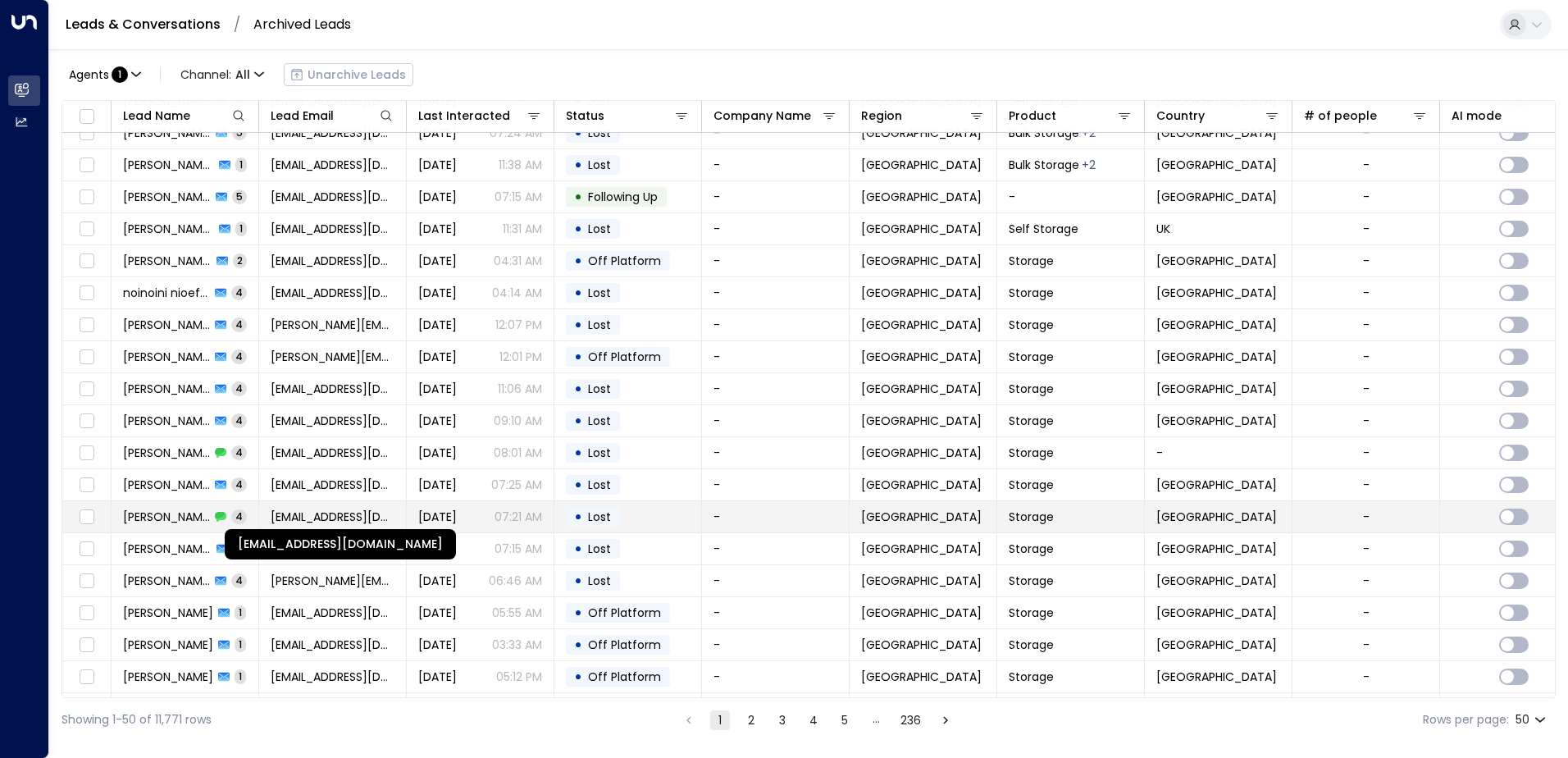
scroll to position [411, 0]
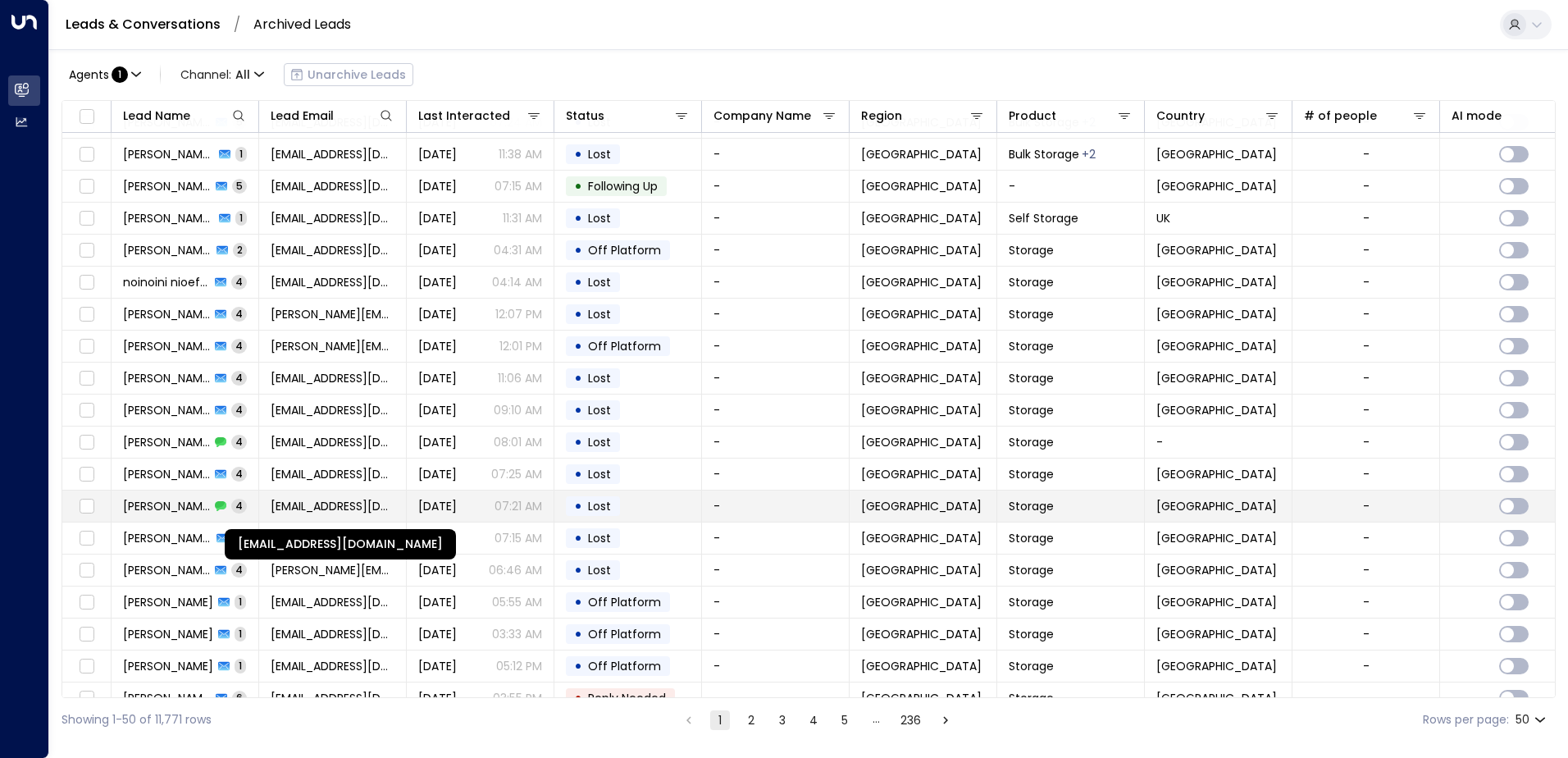
click at [339, 510] on span "[EMAIL_ADDRESS][DOMAIN_NAME]" at bounding box center [333, 506] width 124 height 17
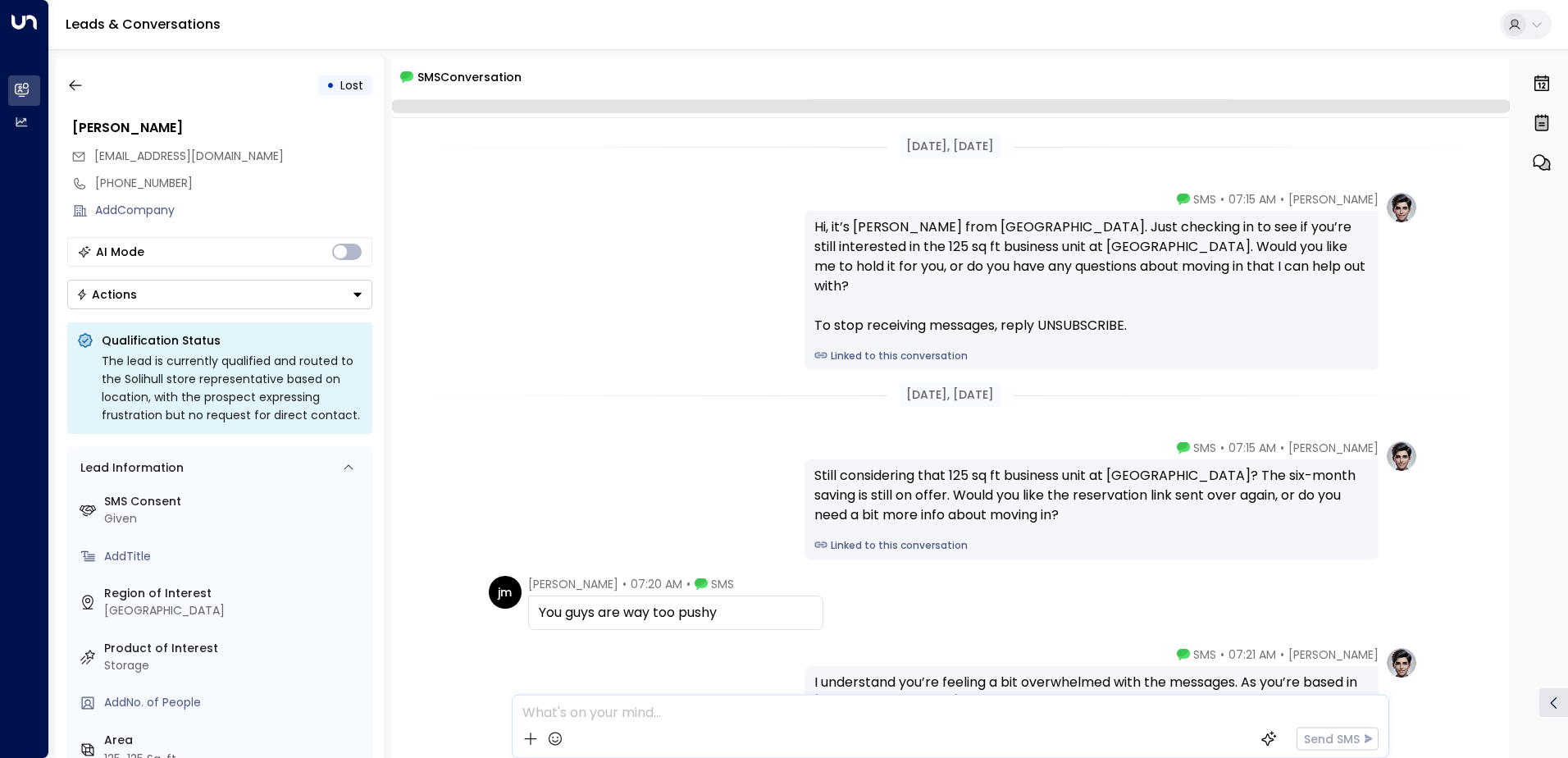
scroll to position [172, 0]
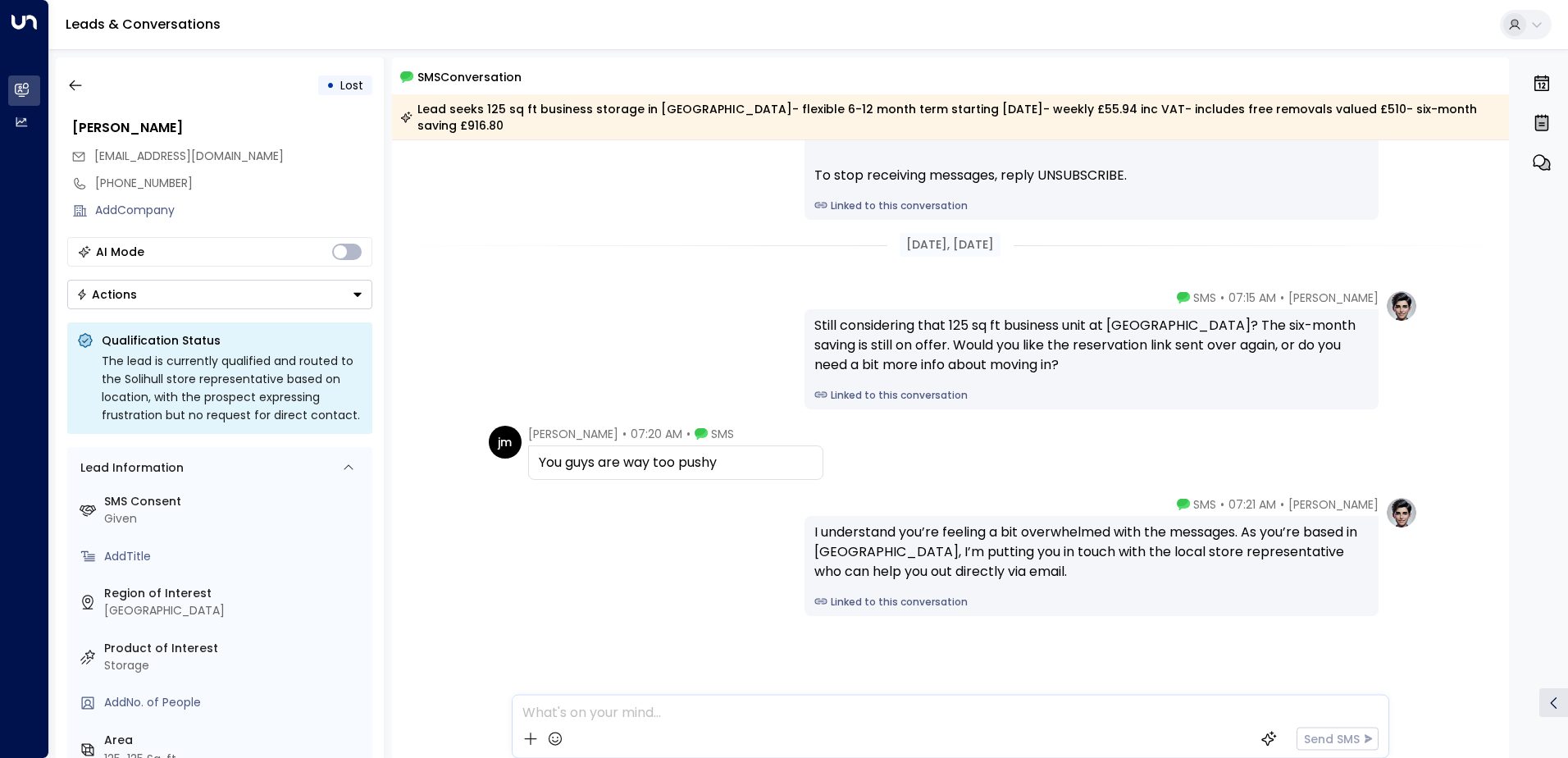
drag, startPoint x: 656, startPoint y: 414, endPoint x: 589, endPoint y: 417, distance: 67.1
click at [589, 425] on div "[PERSON_NAME] • 07:20 AM • SMS" at bounding box center [631, 434] width 206 height 17
drag, startPoint x: 589, startPoint y: 417, endPoint x: 598, endPoint y: 416, distance: 9.1
copy span "[PERSON_NAME]"
click at [82, 78] on icon "button" at bounding box center [76, 85] width 17 height 17
